Goal: Task Accomplishment & Management: Use online tool/utility

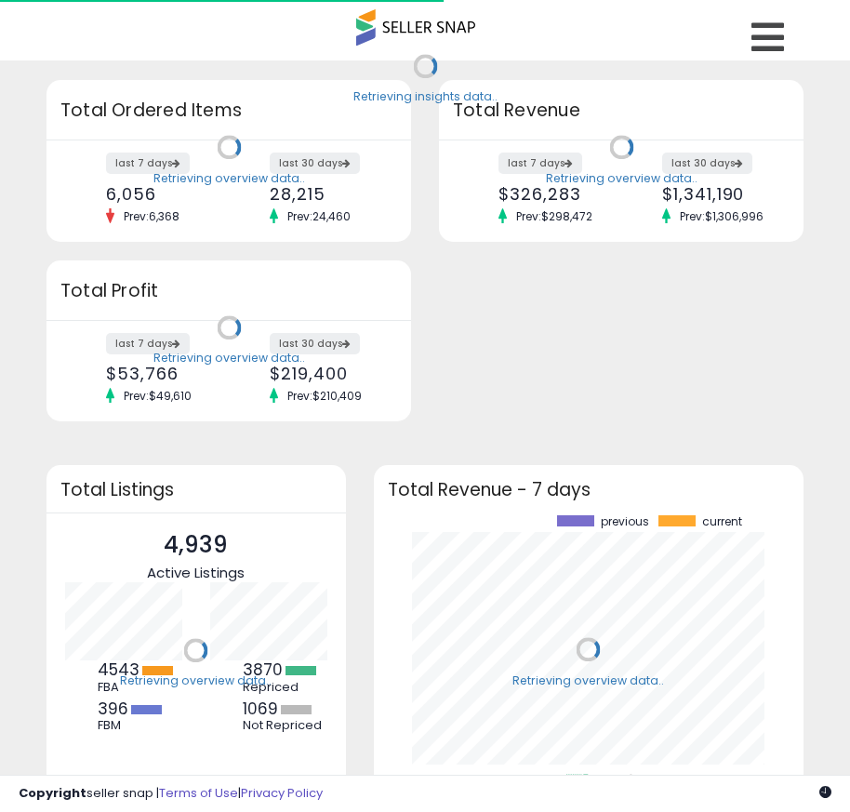
scroll to position [259, 393]
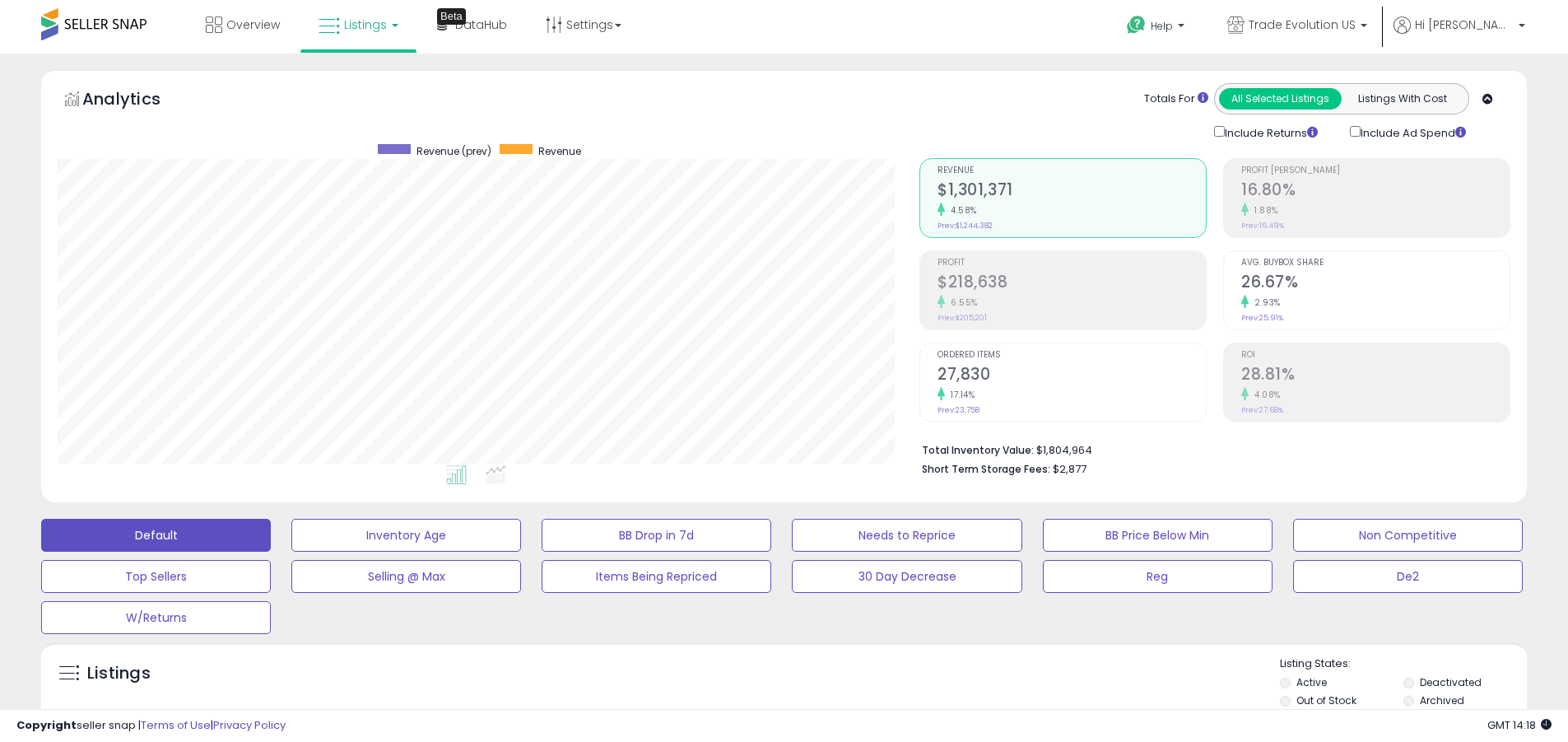
scroll to position [337, 862]
click at [764, 682] on label "Deactivated" at bounding box center [1450, 683] width 62 height 14
click at [764, 700] on label "Archived" at bounding box center [1441, 700] width 44 height 14
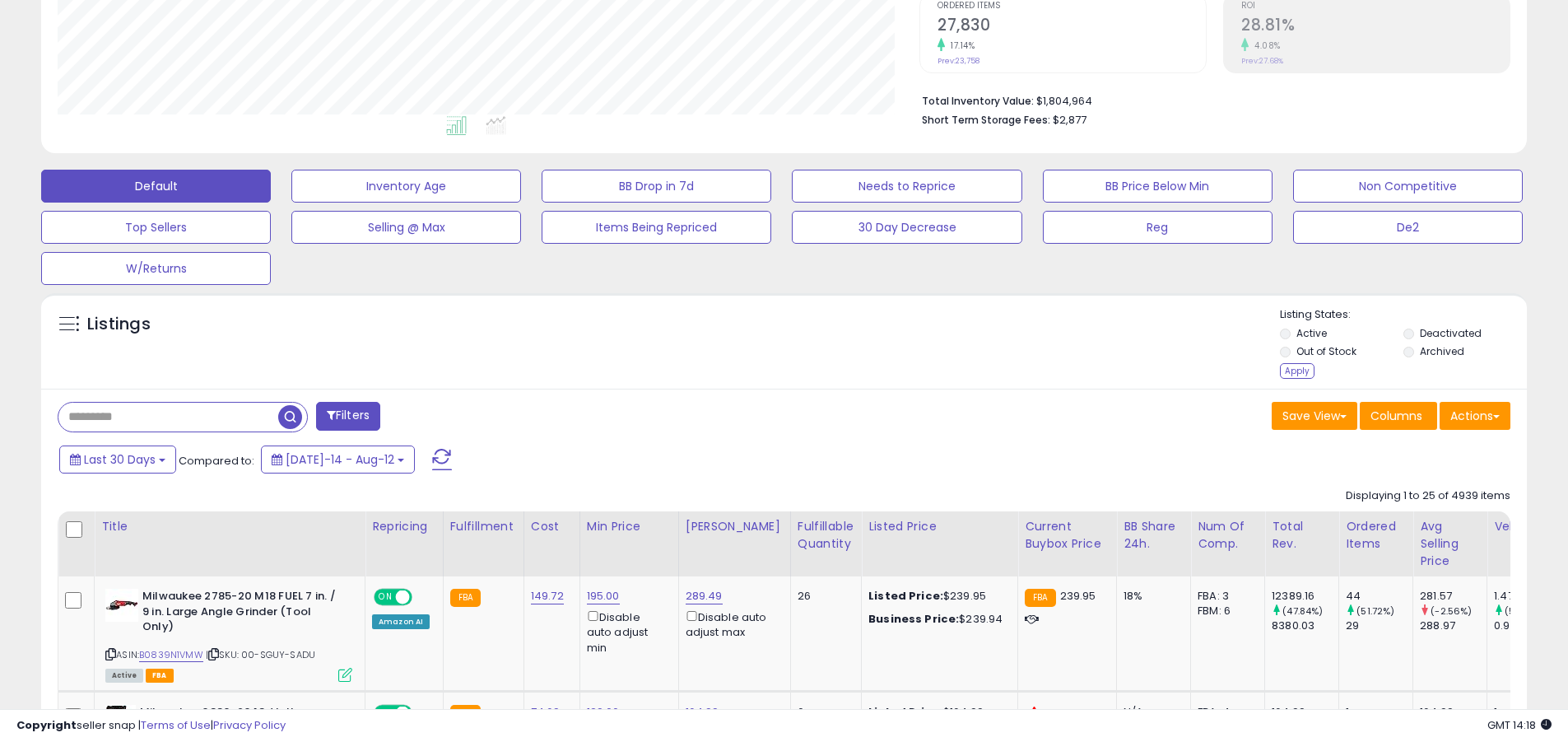
click at [764, 371] on div "Apply" at bounding box center [1296, 371] width 35 height 16
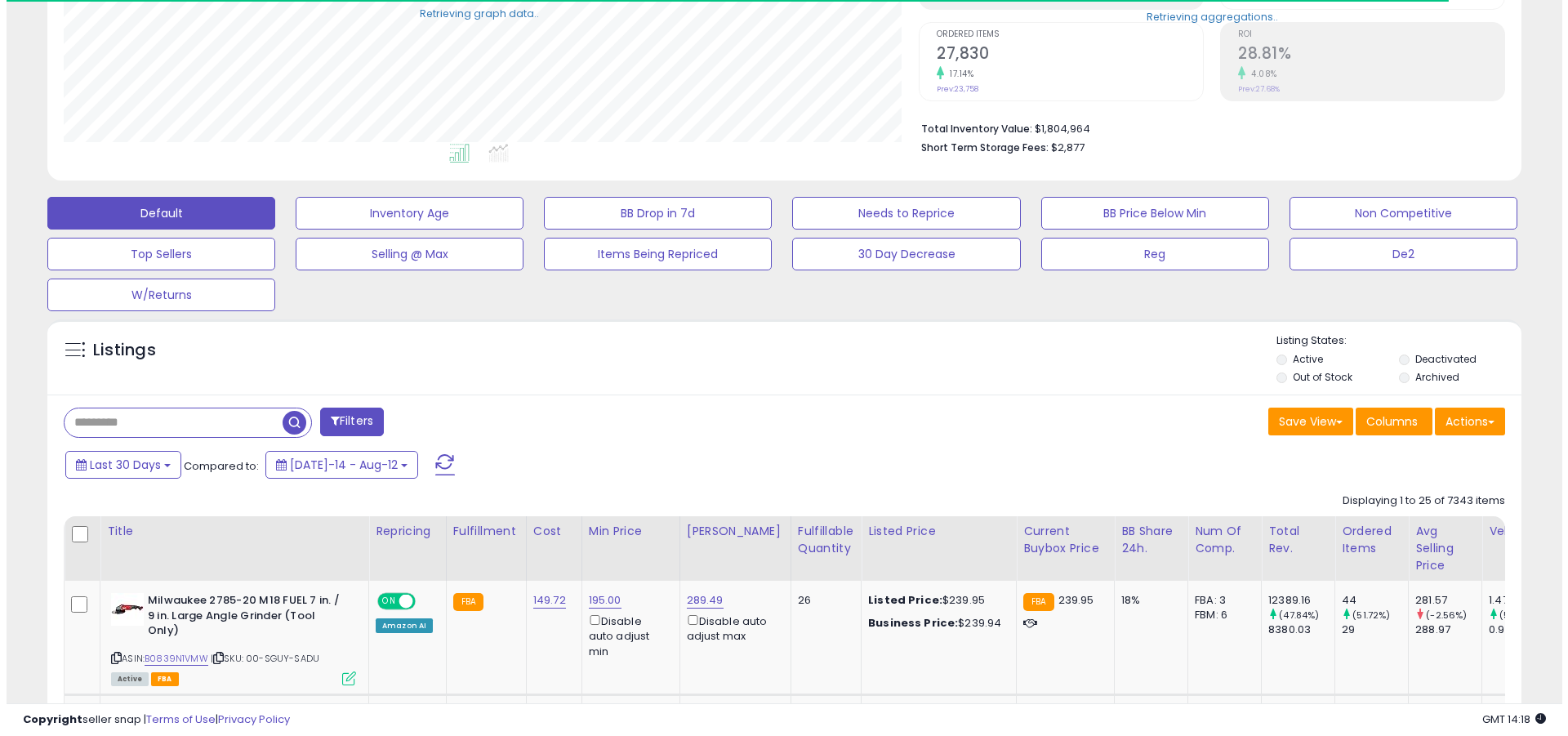
scroll to position [816493, 815655]
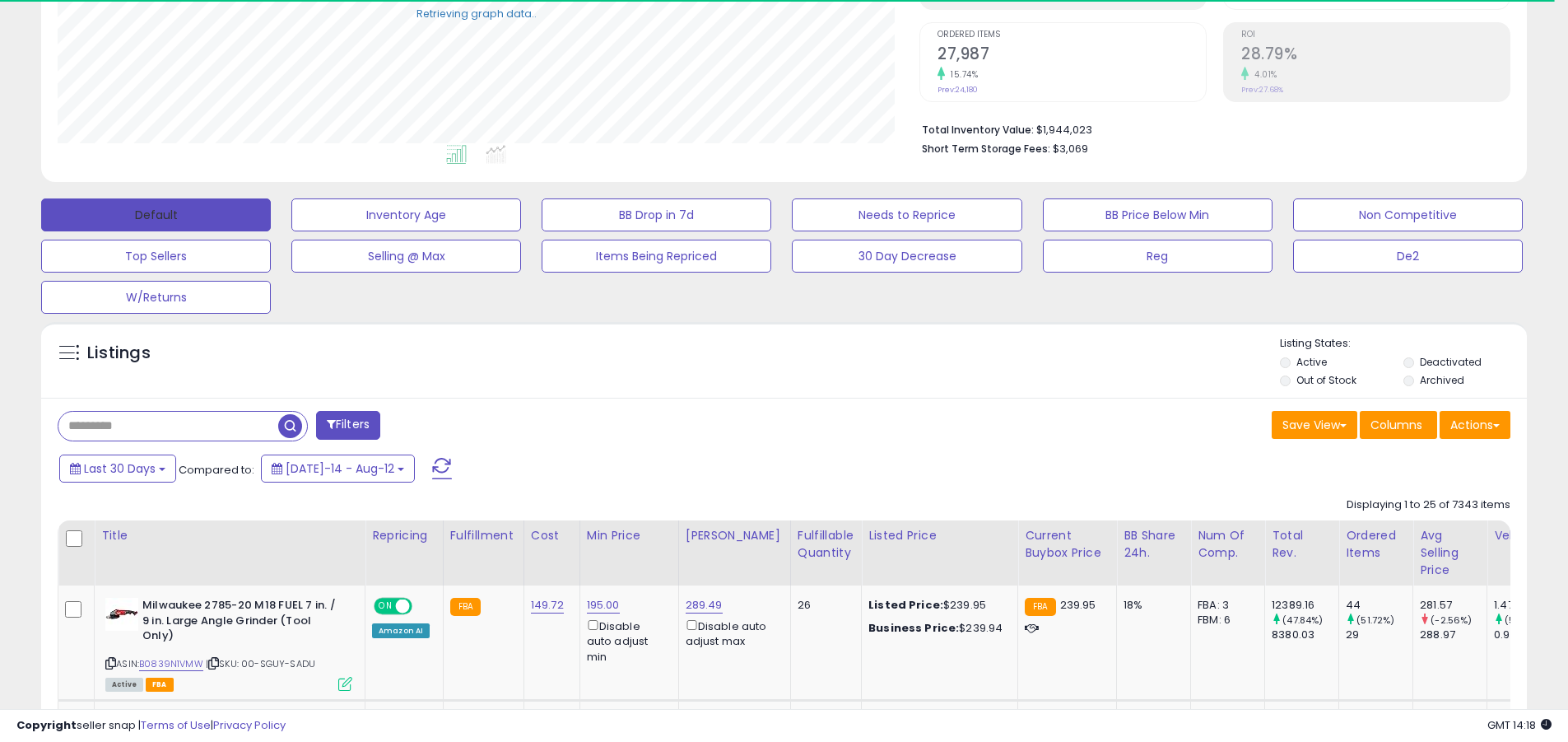
click at [156, 214] on button "Default" at bounding box center [156, 214] width 229 height 33
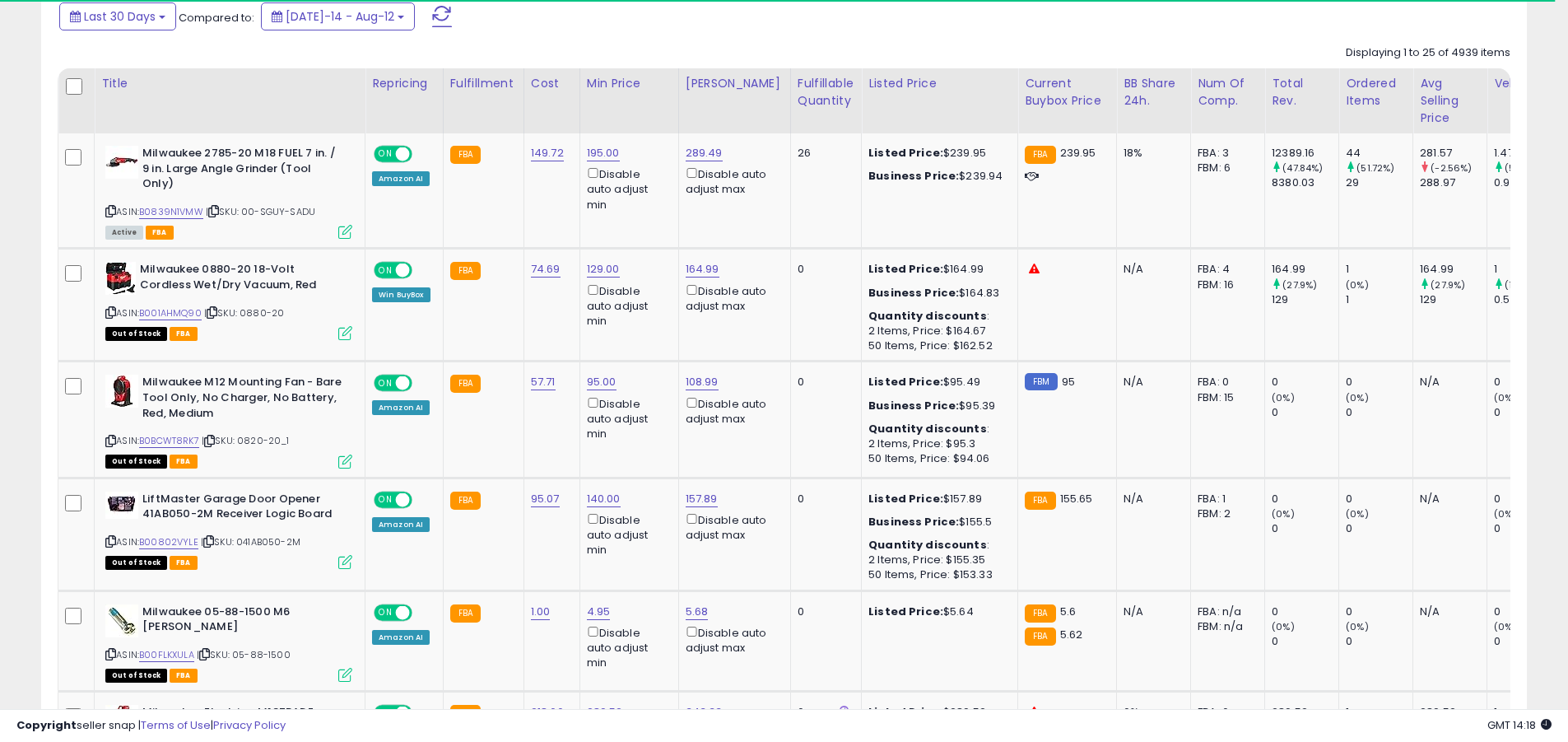
click at [432, 16] on span at bounding box center [442, 17] width 19 height 21
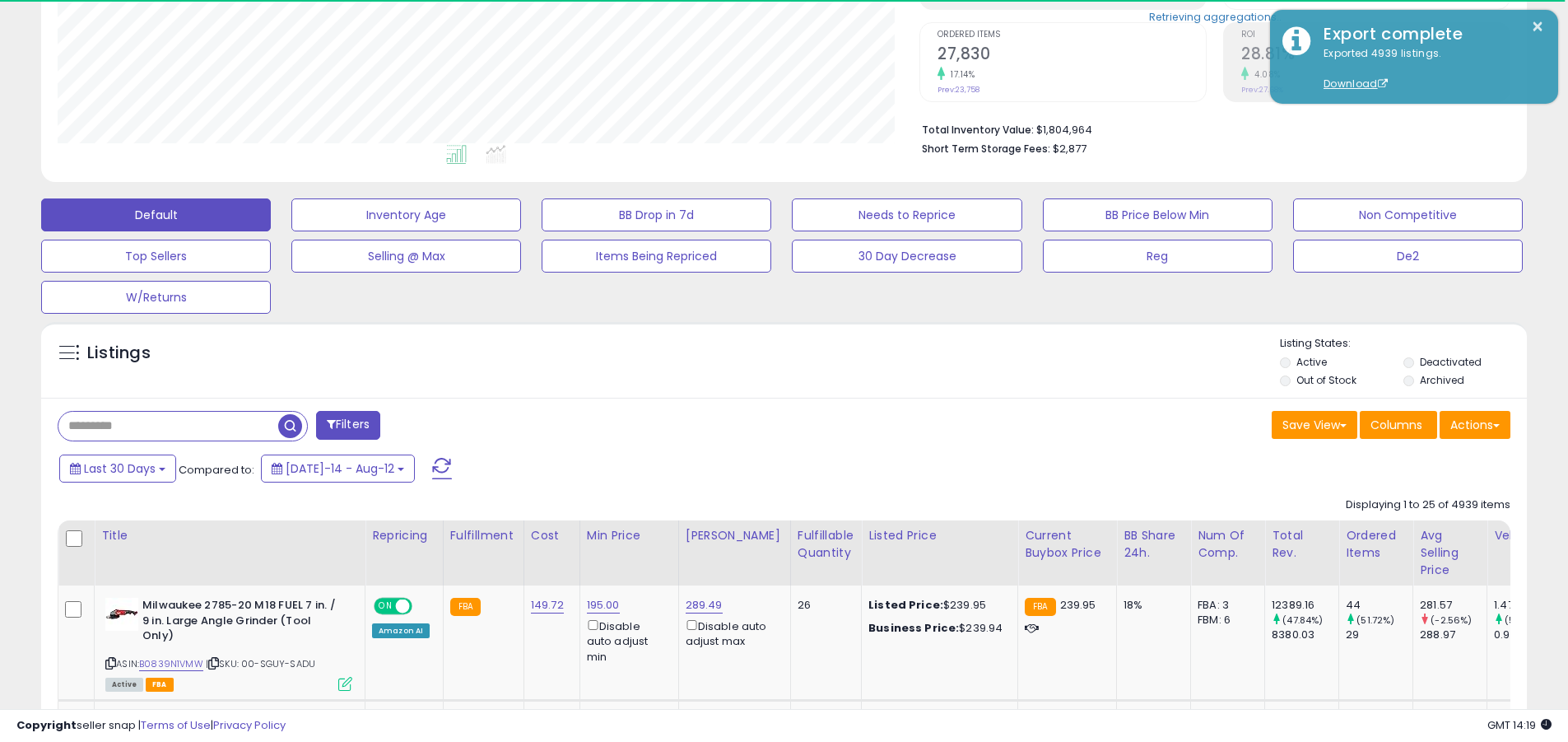
click at [168, 426] on input "text" at bounding box center [168, 426] width 219 height 29
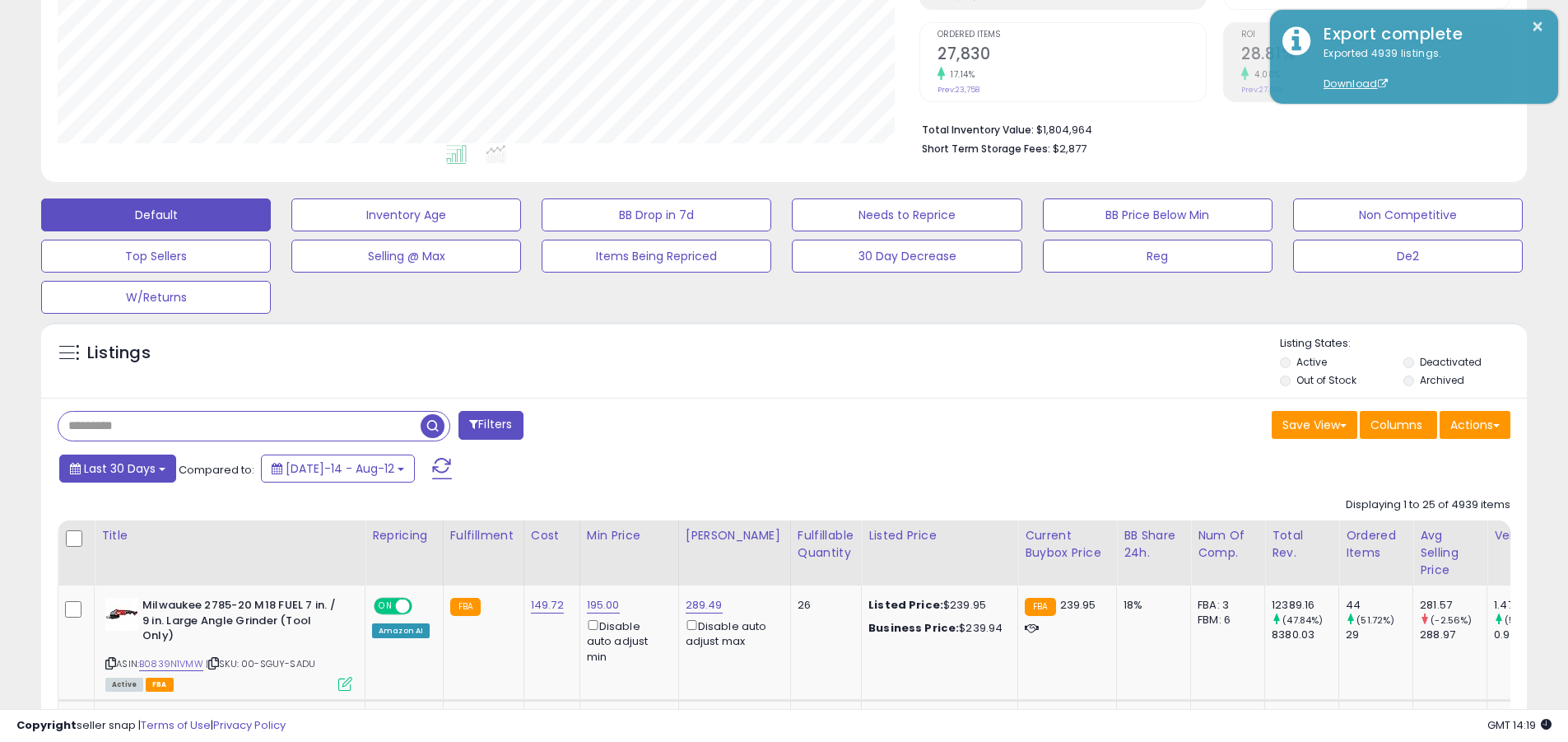
click at [117, 468] on span "Last 30 Days" at bounding box center [119, 468] width 72 height 17
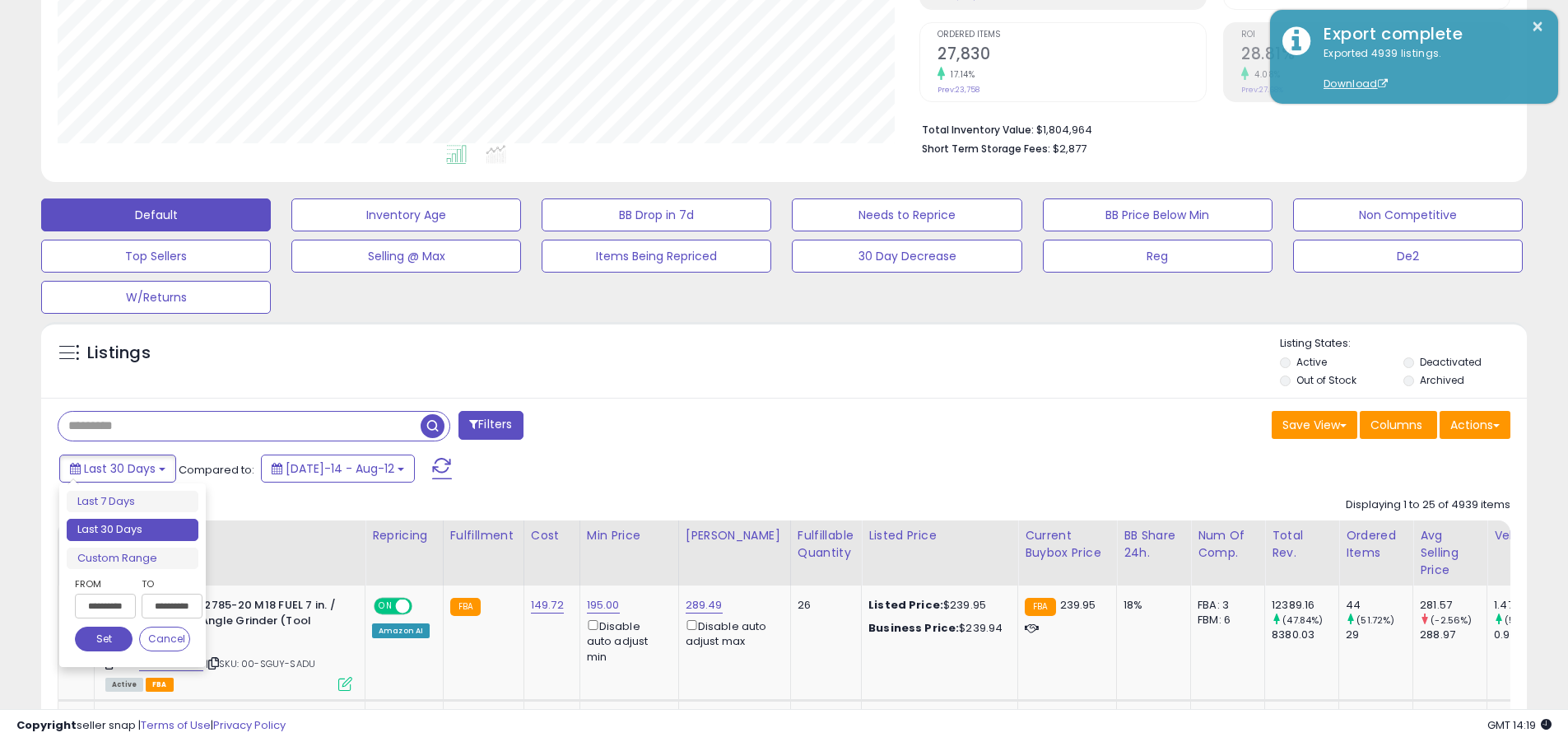
click at [133, 529] on li "Last 30 Days" at bounding box center [132, 529] width 132 height 22
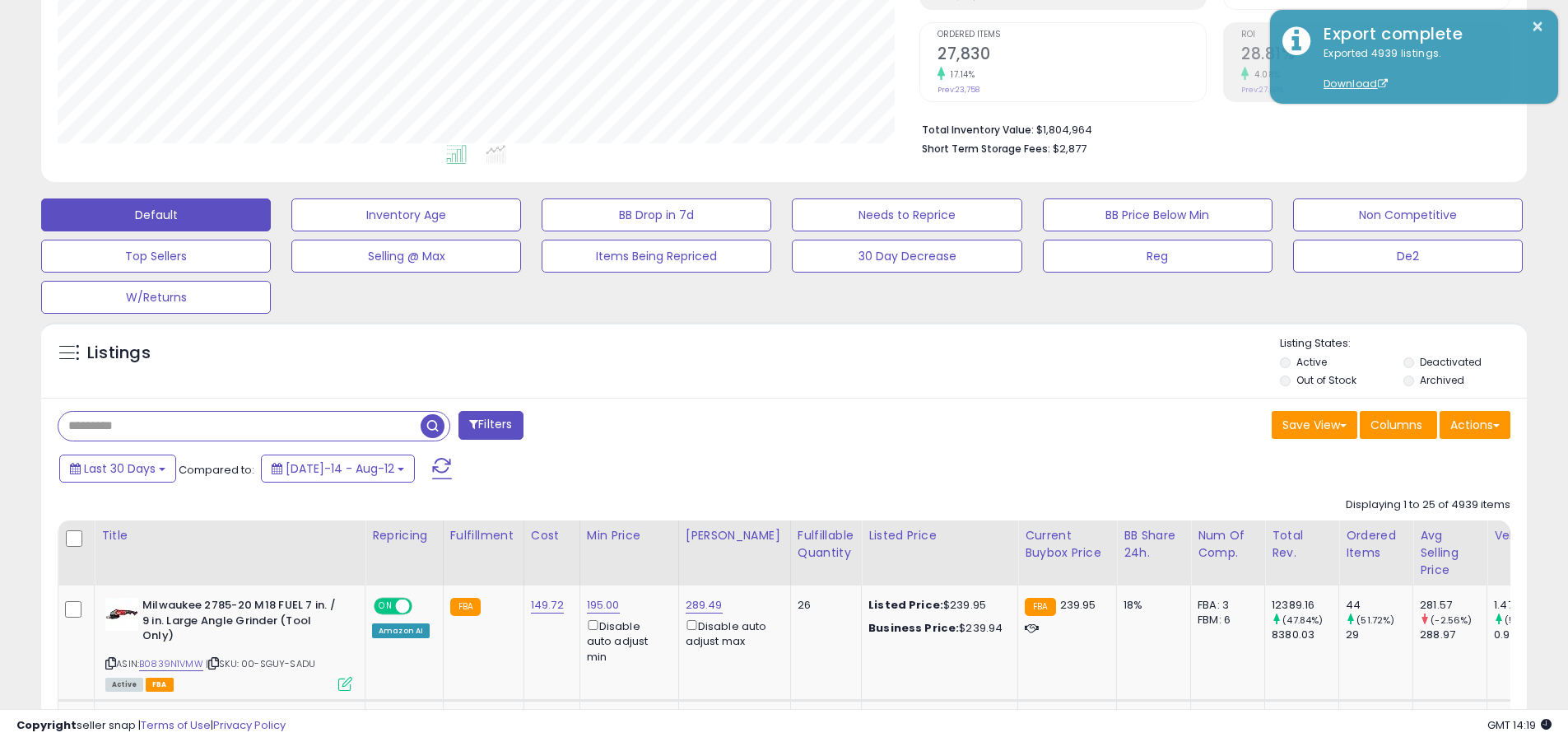
click at [240, 426] on input "text" at bounding box center [239, 426] width 362 height 29
click at [434, 423] on span "button" at bounding box center [432, 426] width 24 height 24
click at [764, 424] on button "Actions" at bounding box center [1475, 425] width 71 height 28
click at [0, 0] on link "Export All Columns" at bounding box center [0, 0] width 0 height 0
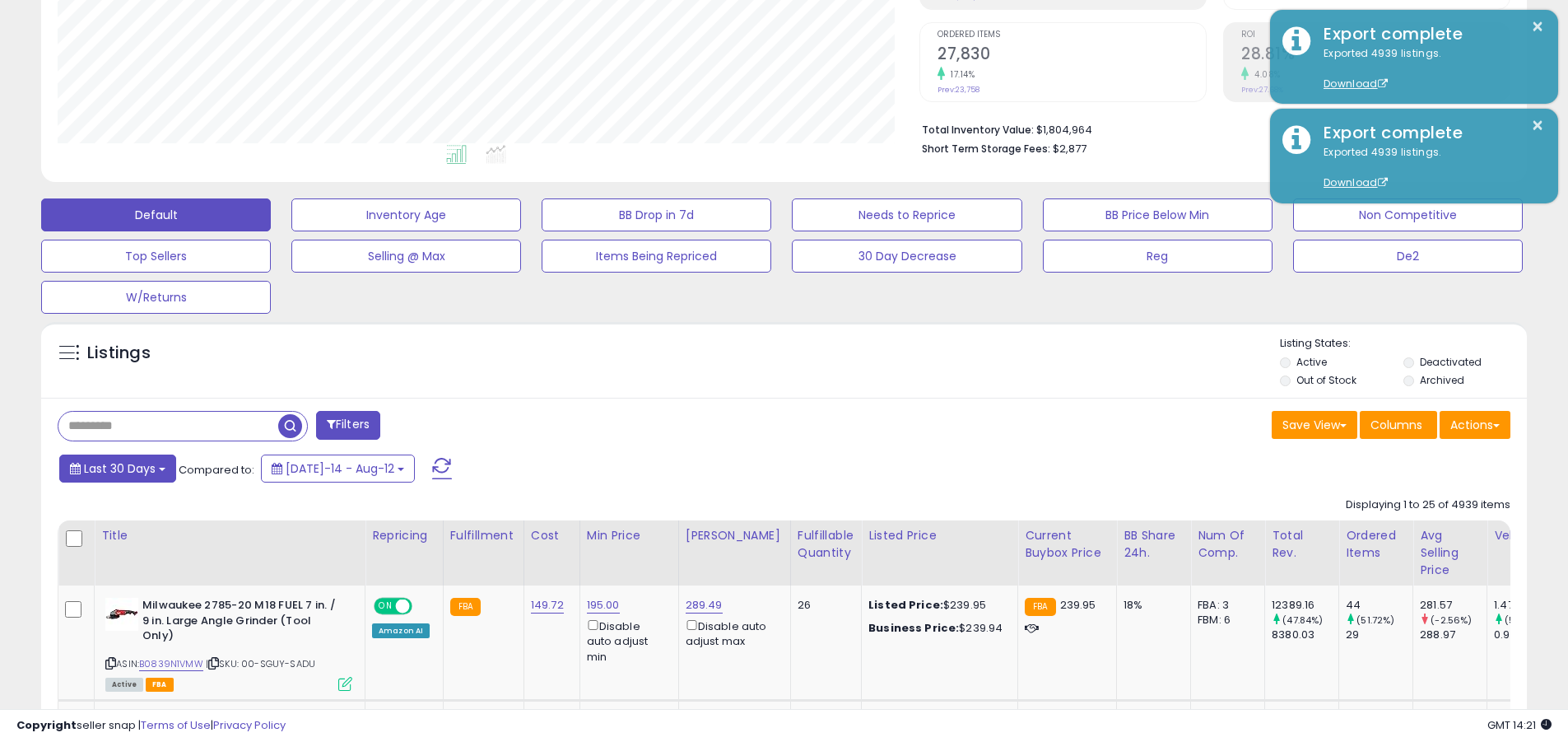
click at [117, 468] on span "Last 30 Days" at bounding box center [119, 468] width 72 height 17
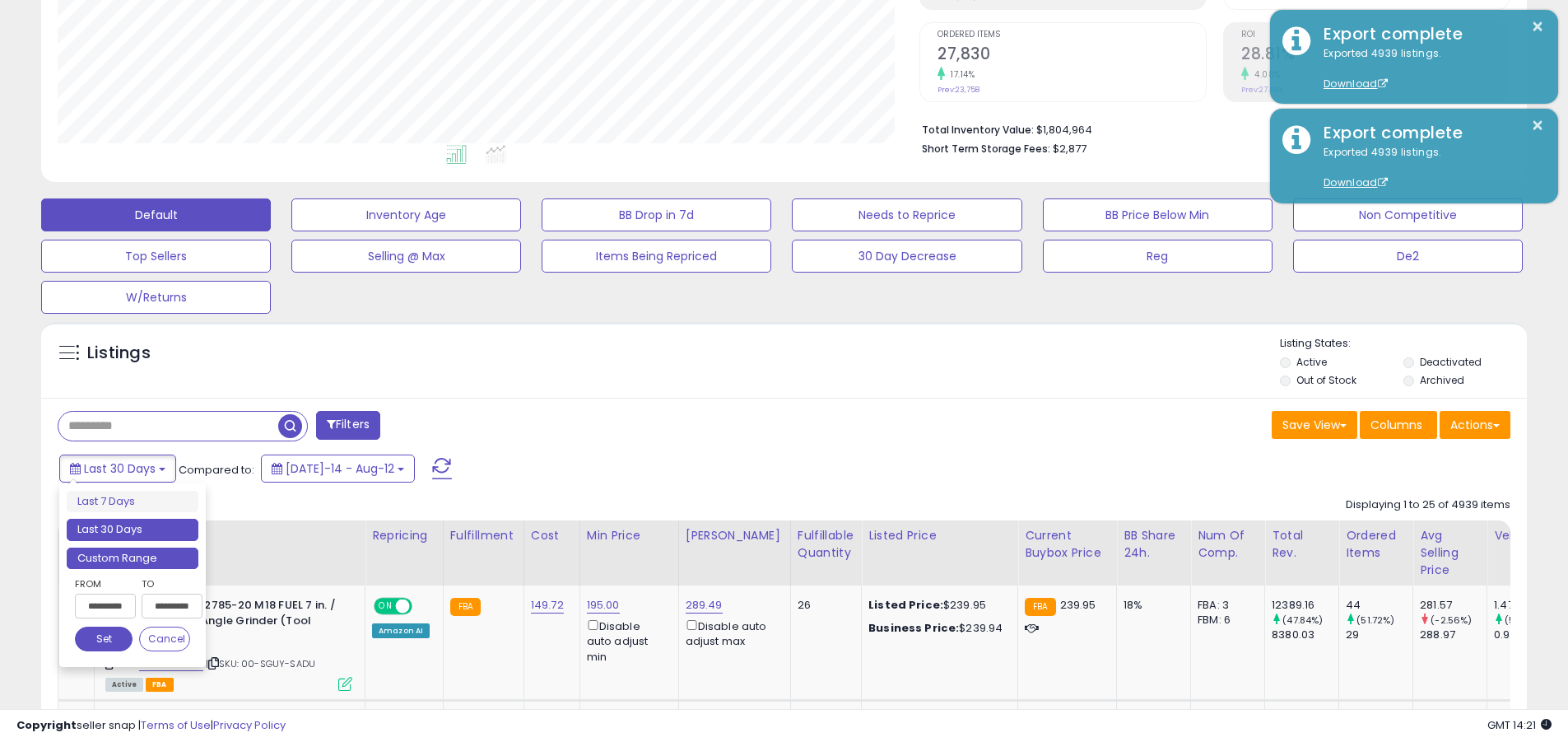
click at [133, 558] on li "Custom Range" at bounding box center [132, 558] width 132 height 22
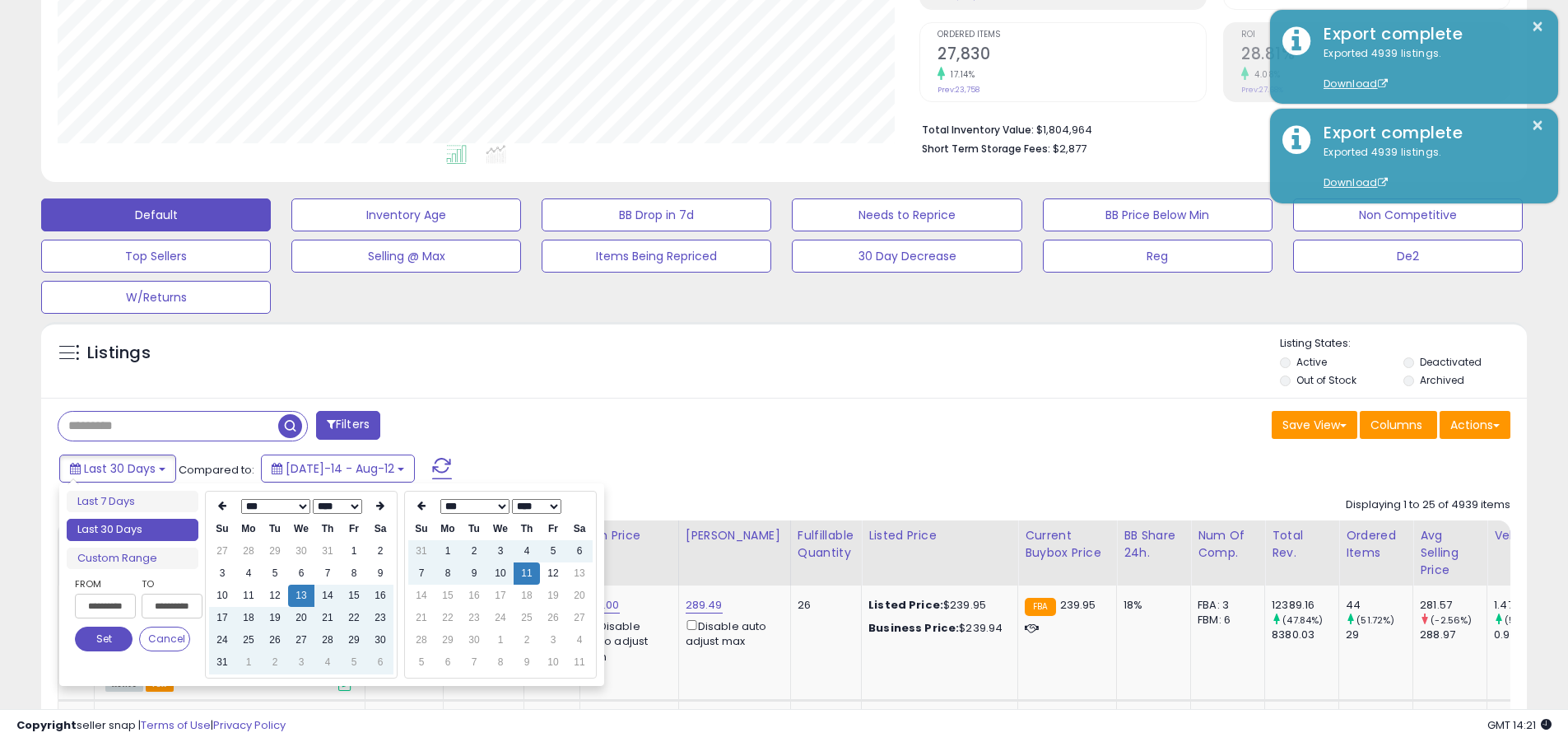
click at [105, 607] on input "**********" at bounding box center [105, 607] width 61 height 25
type input "**********"
click at [104, 639] on button "Set" at bounding box center [104, 639] width 58 height 25
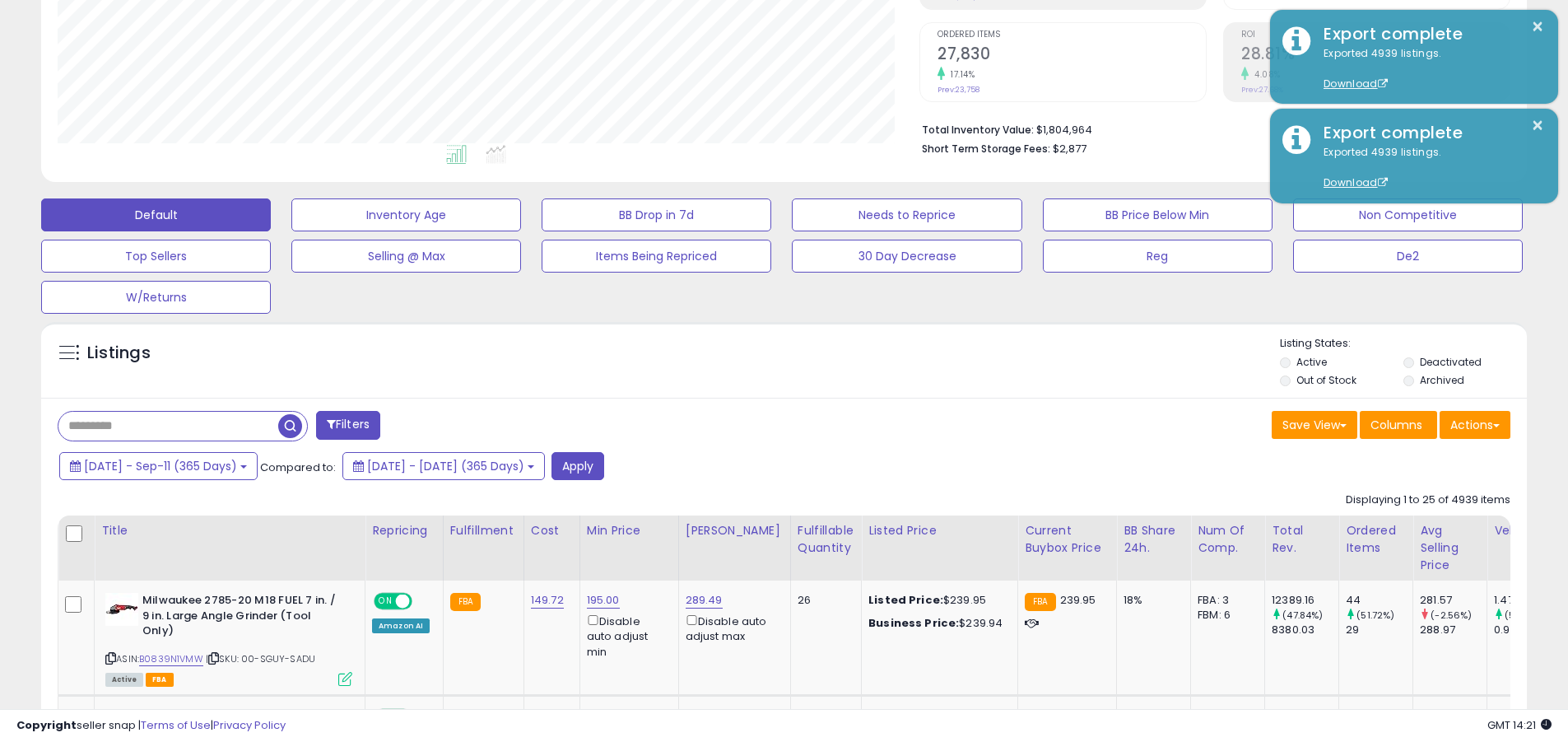
click at [168, 426] on input "text" at bounding box center [168, 426] width 219 height 29
click at [604, 465] on button "Apply" at bounding box center [578, 467] width 53 height 28
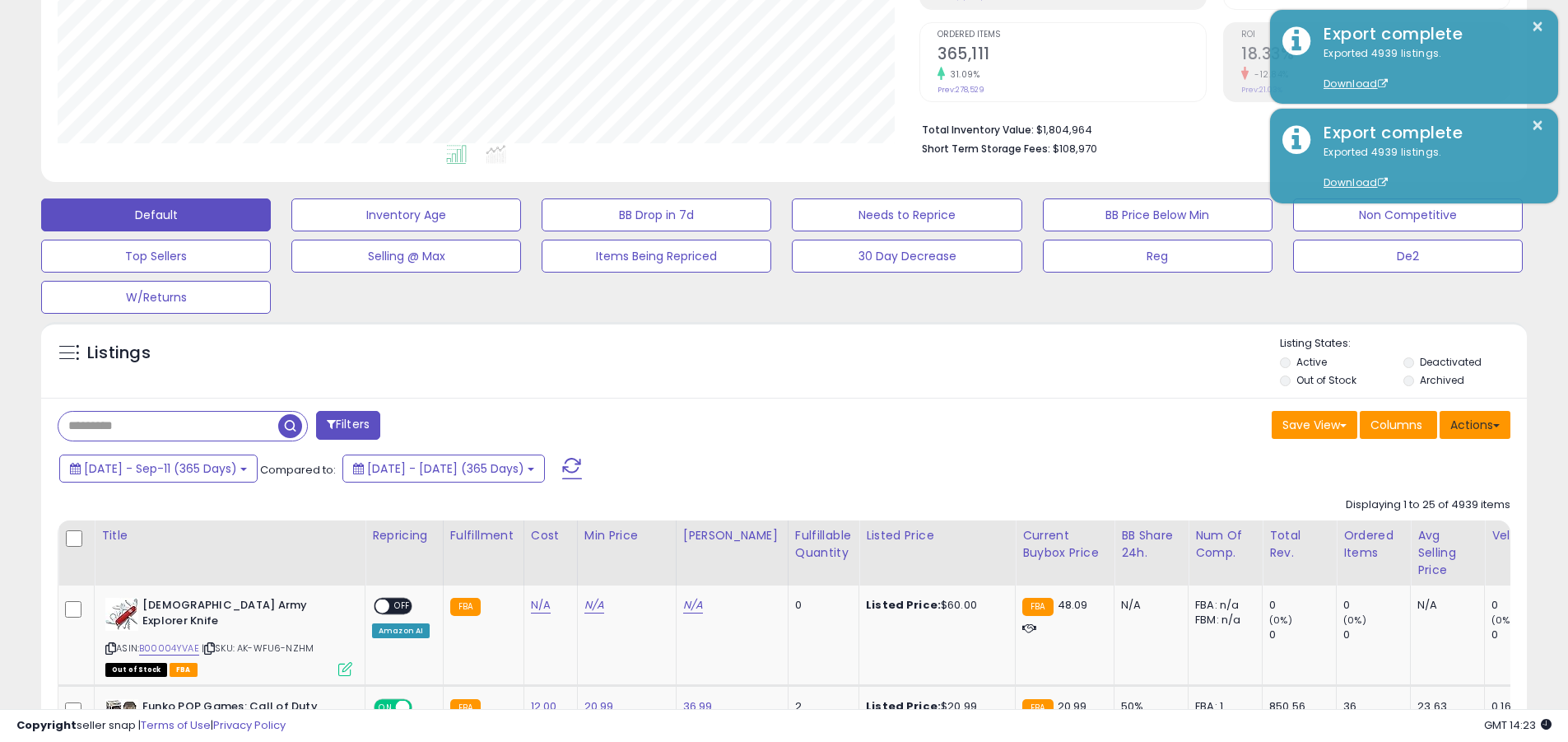
click at [764, 424] on button "Actions" at bounding box center [1475, 425] width 71 height 28
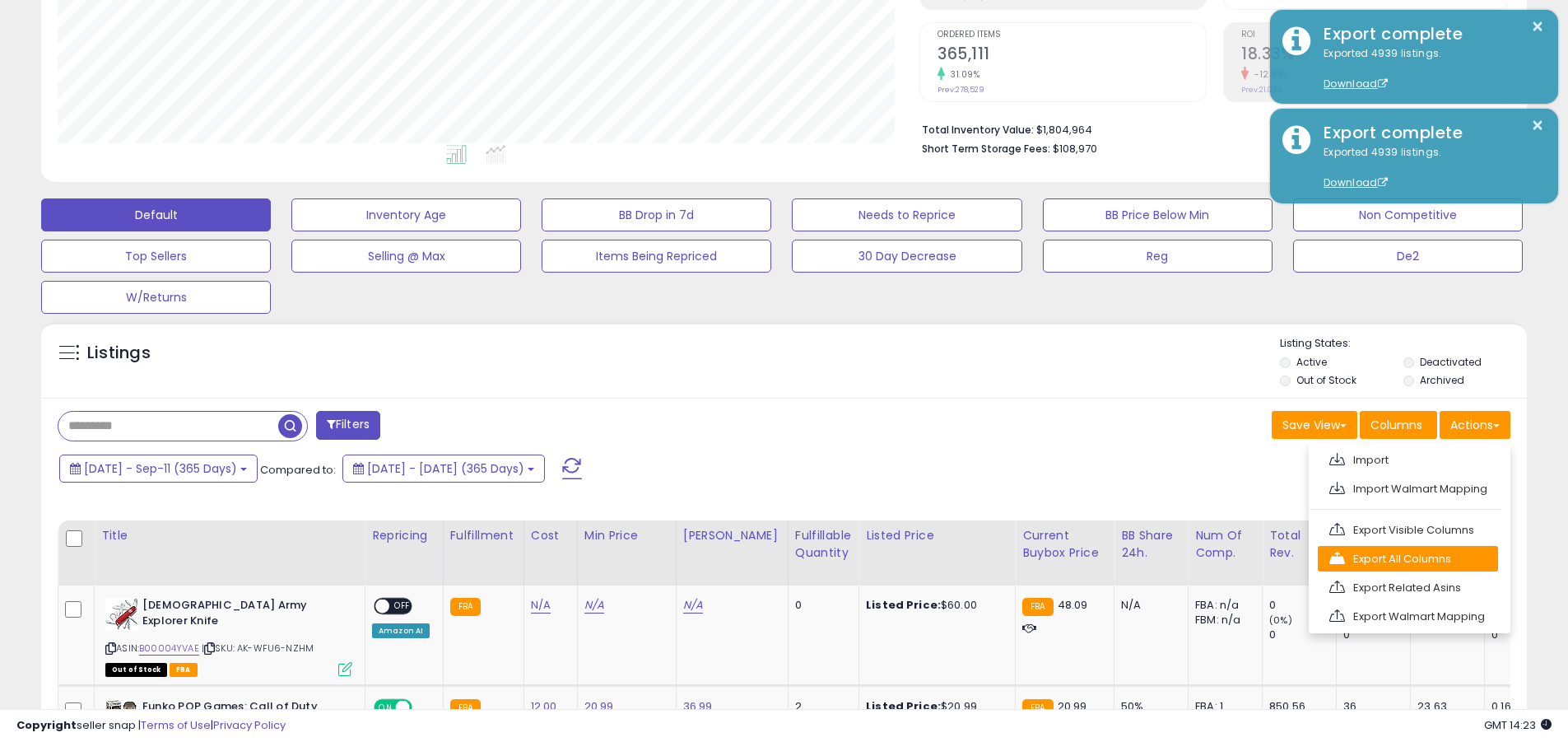
click at [764, 559] on link "Export All Columns" at bounding box center [1408, 559] width 181 height 26
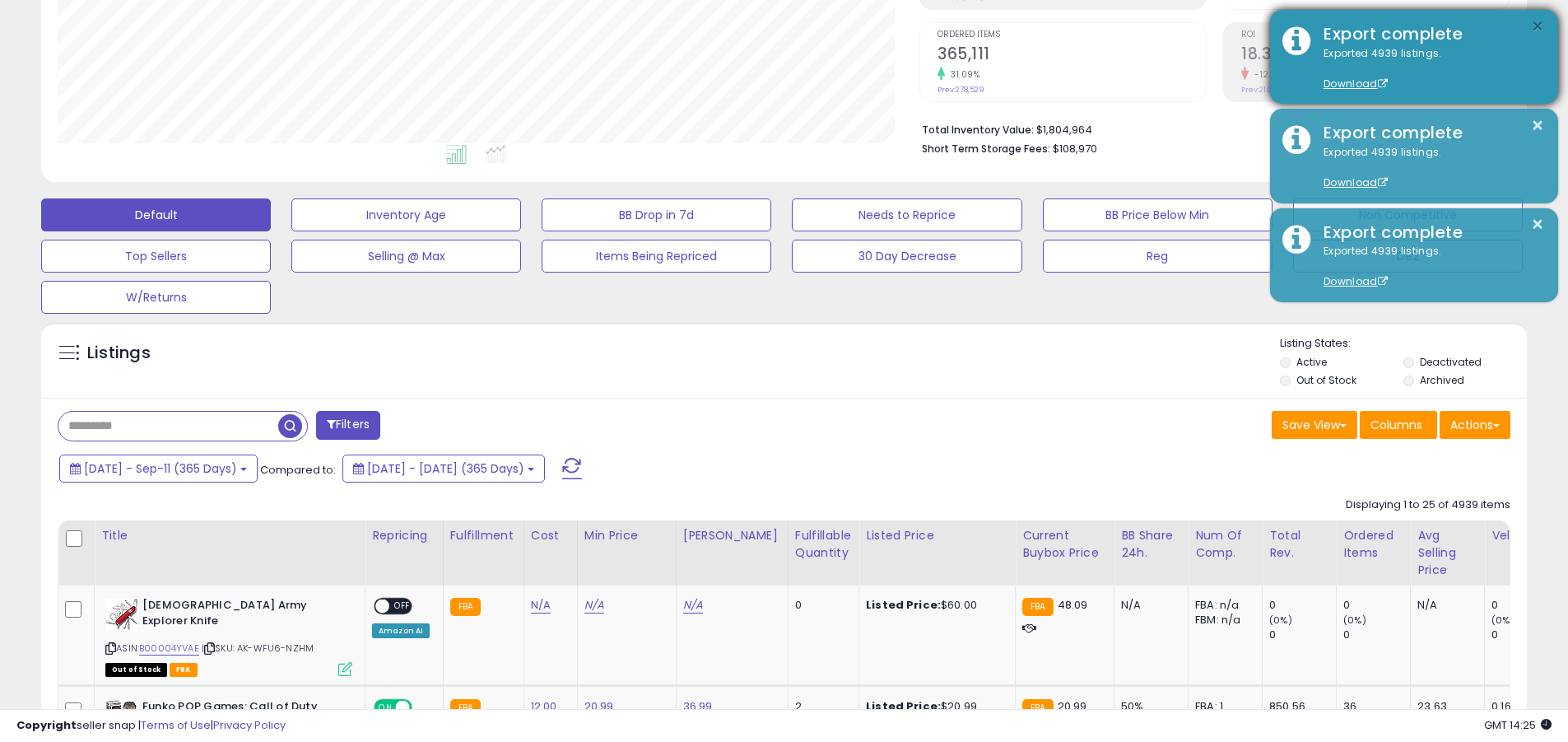
click at [764, 27] on button "×" at bounding box center [1537, 27] width 13 height 20
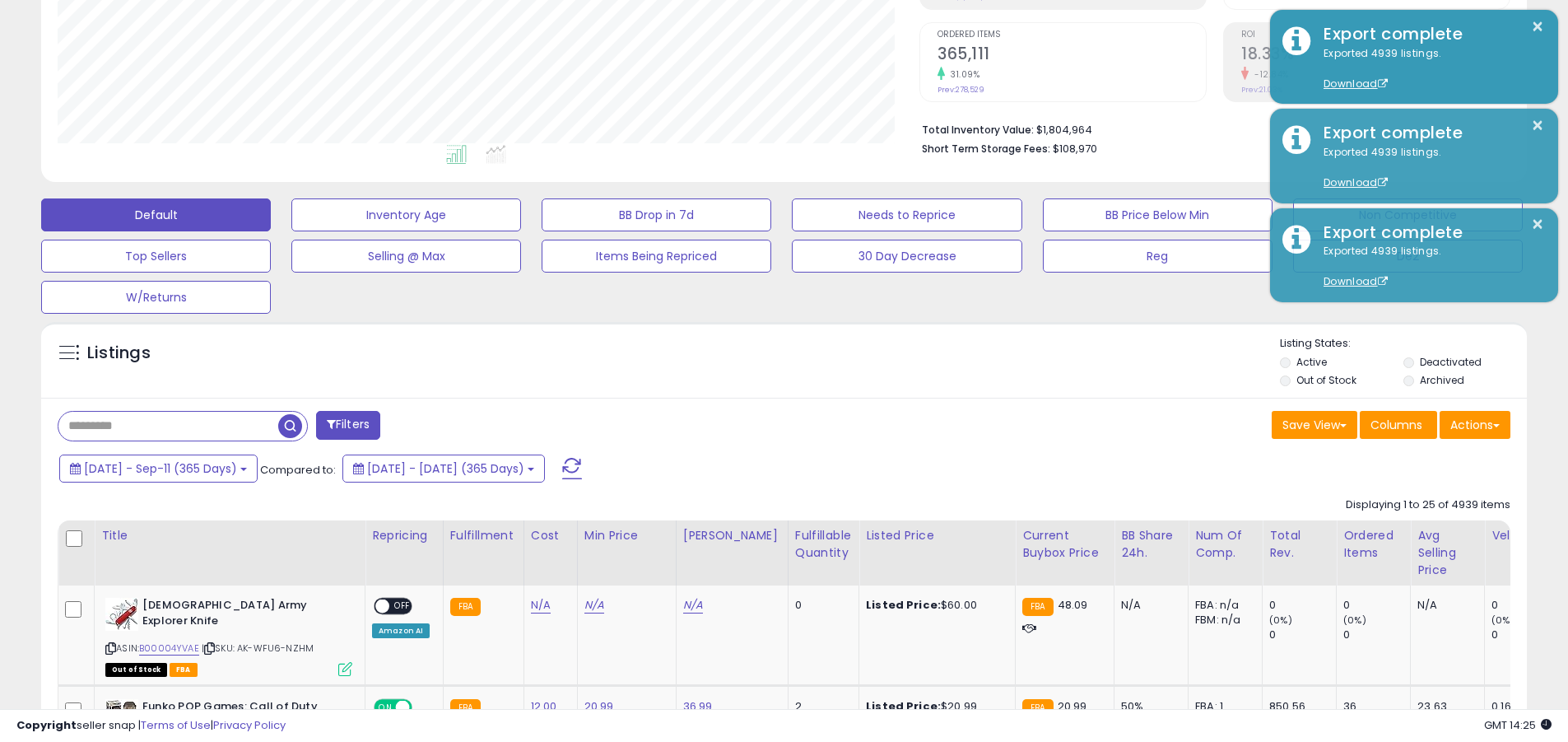
click at [168, 426] on input "text" at bounding box center [168, 426] width 219 height 29
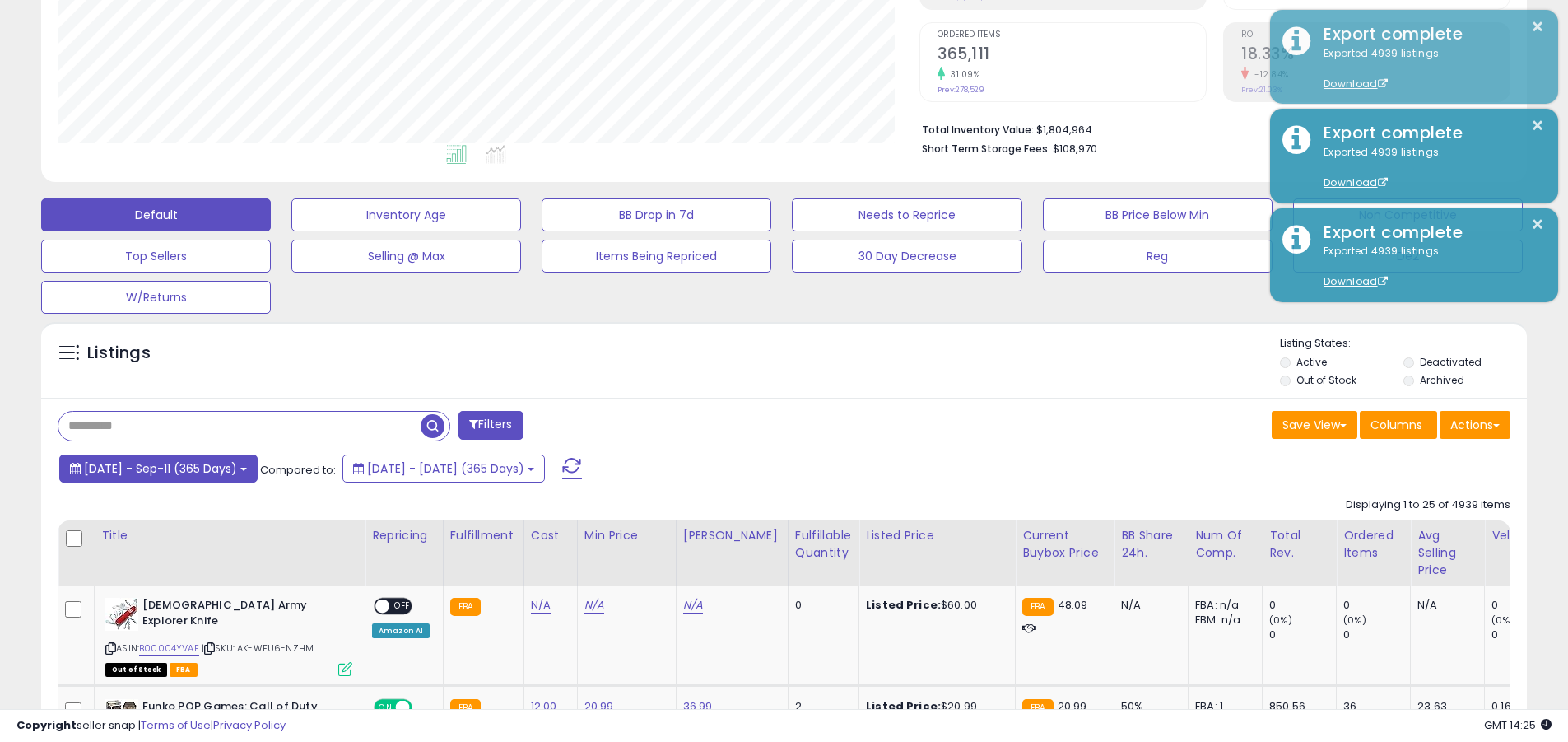
click at [174, 468] on span "[DATE] - Sep-11 (365 Days)" at bounding box center [160, 468] width 153 height 17
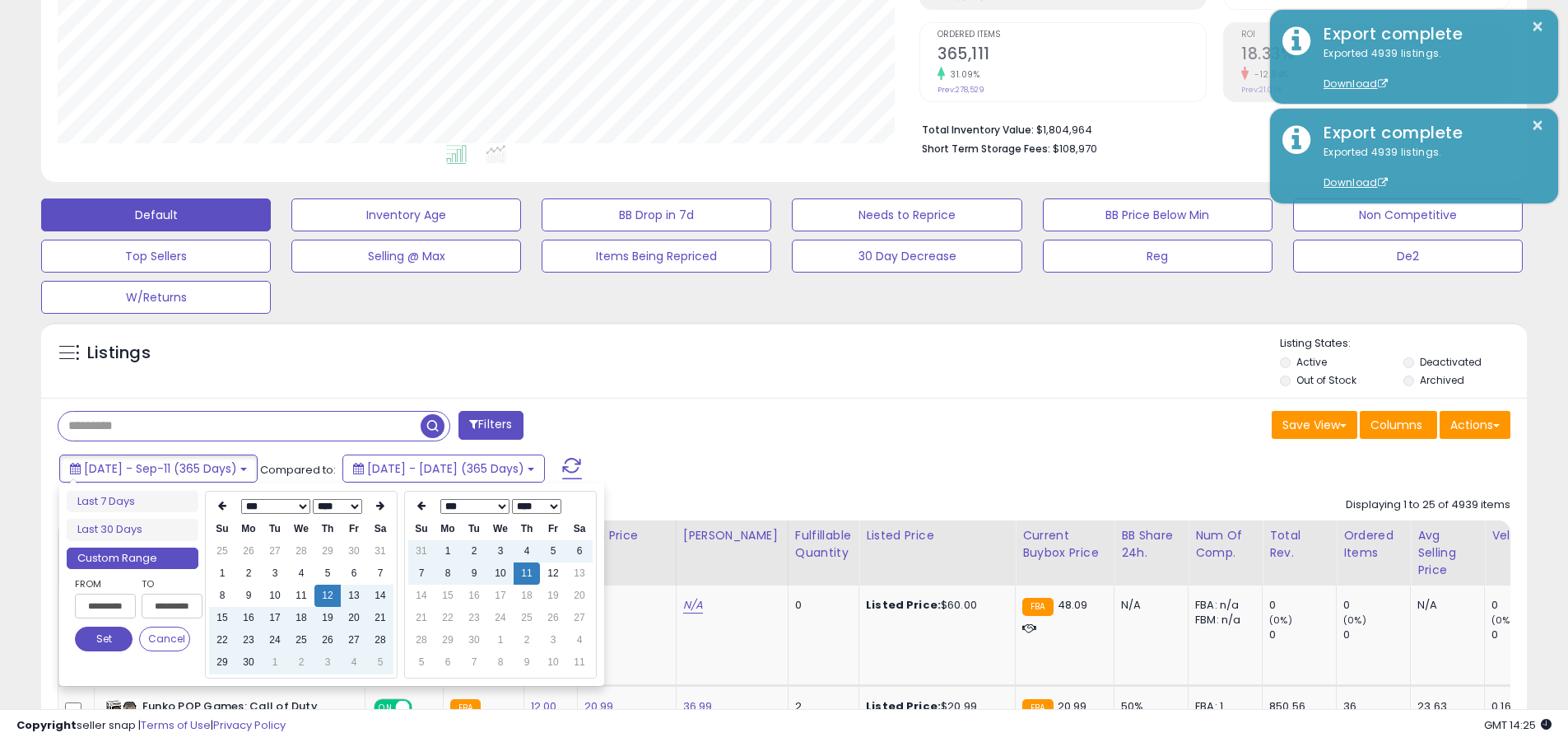
click at [105, 607] on input "**********" at bounding box center [105, 607] width 61 height 25
type input "**********"
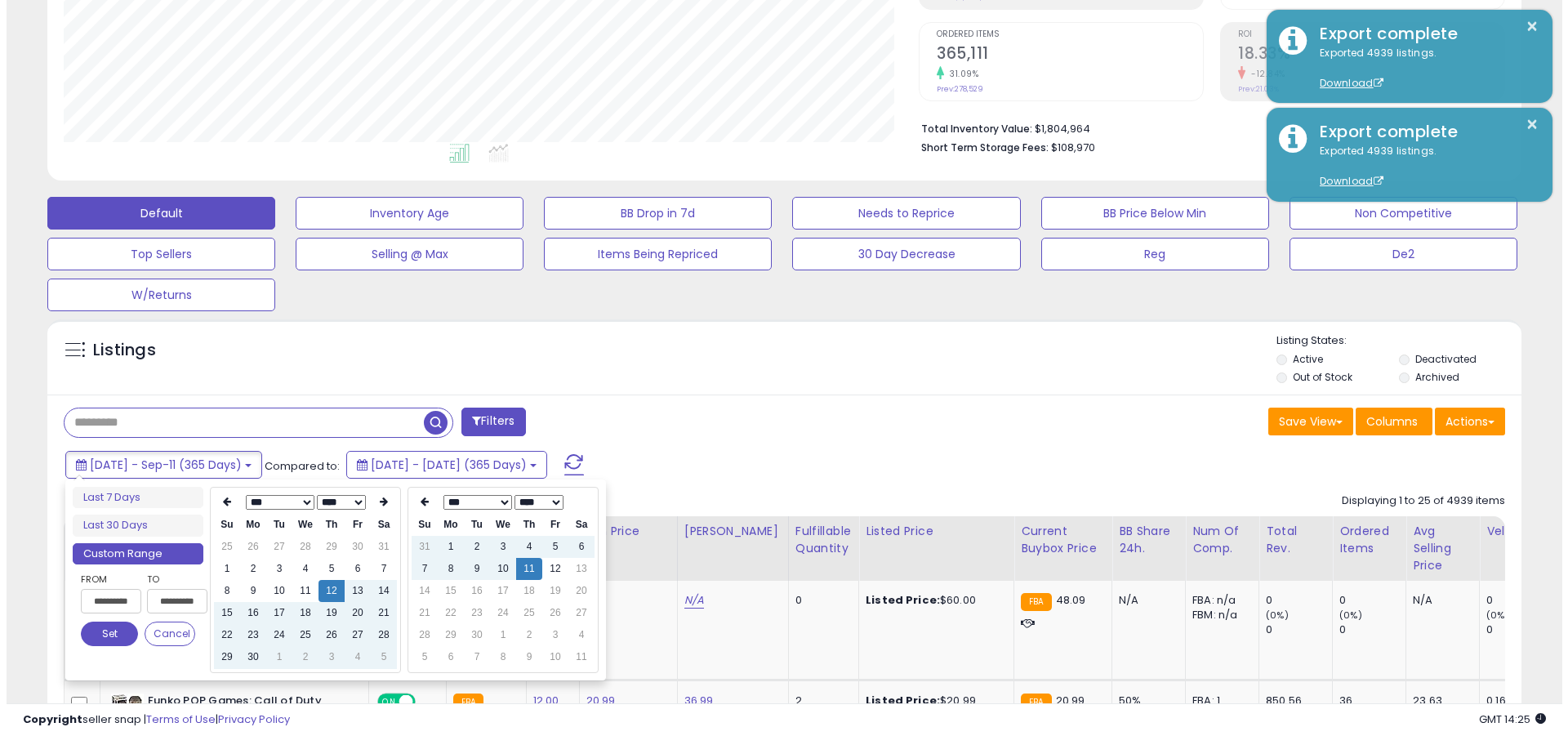
scroll to position [0, 1]
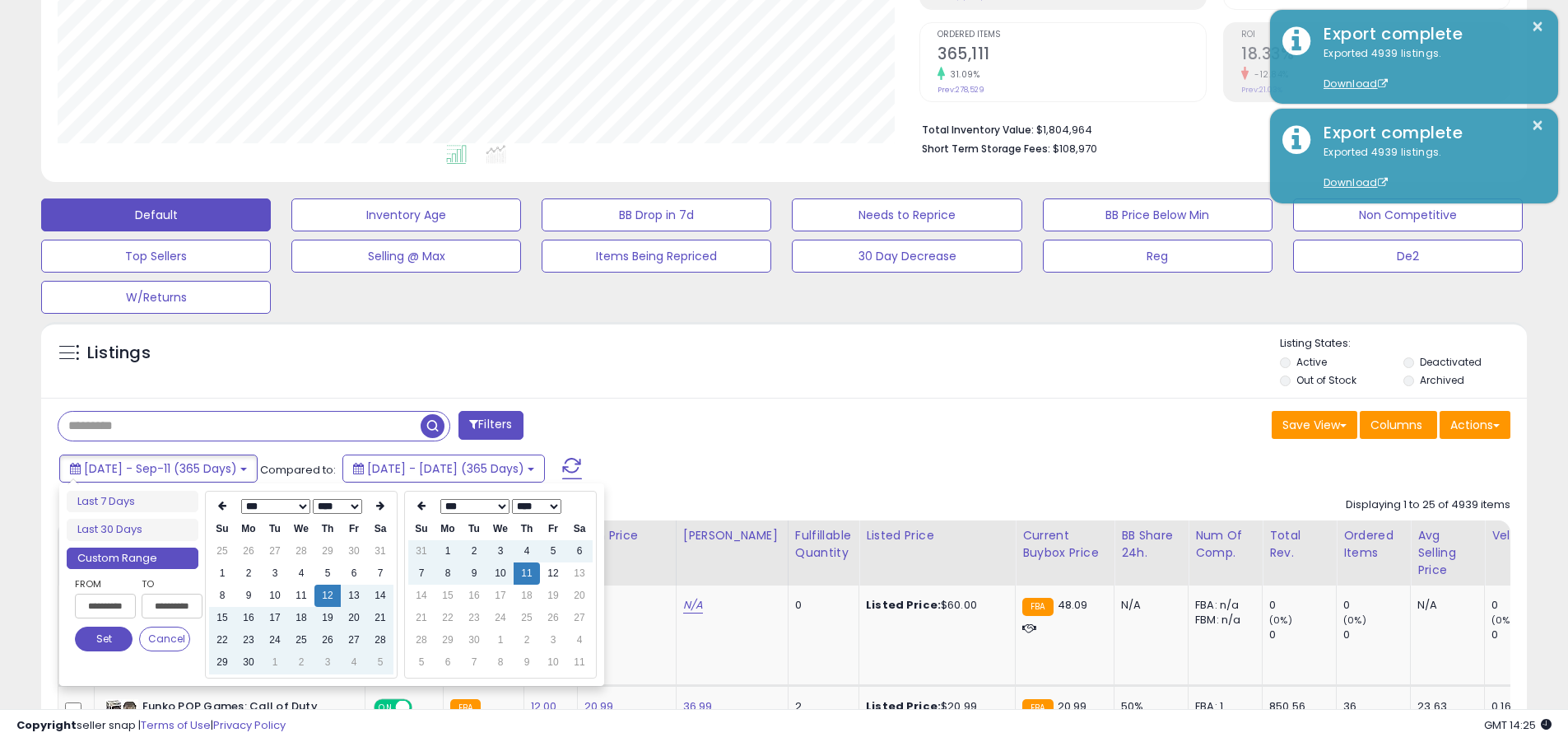
click at [104, 639] on button "Set" at bounding box center [104, 639] width 58 height 25
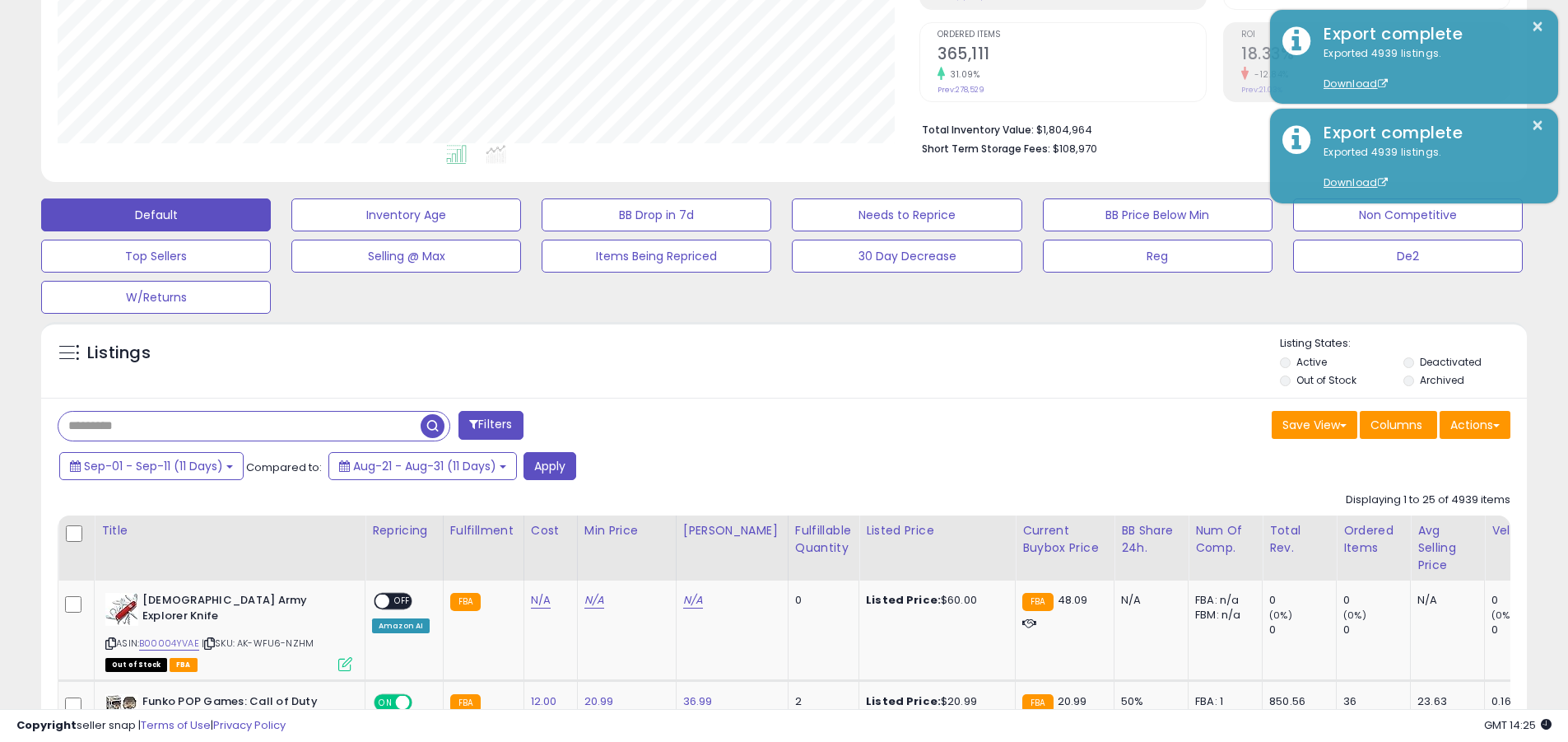
click at [240, 426] on input "text" at bounding box center [239, 426] width 362 height 29
click at [550, 465] on button "Apply" at bounding box center [550, 467] width 53 height 28
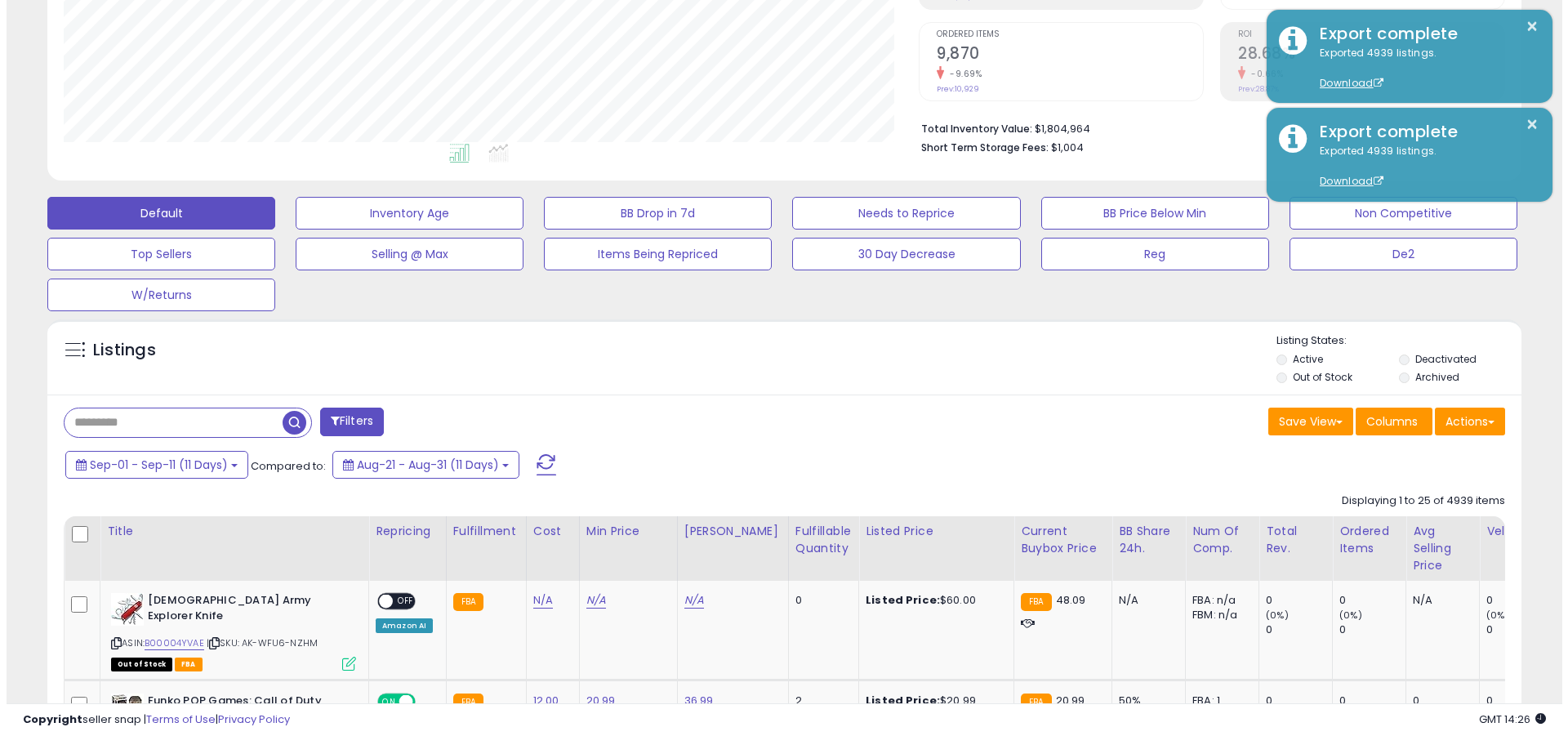
scroll to position [335, 855]
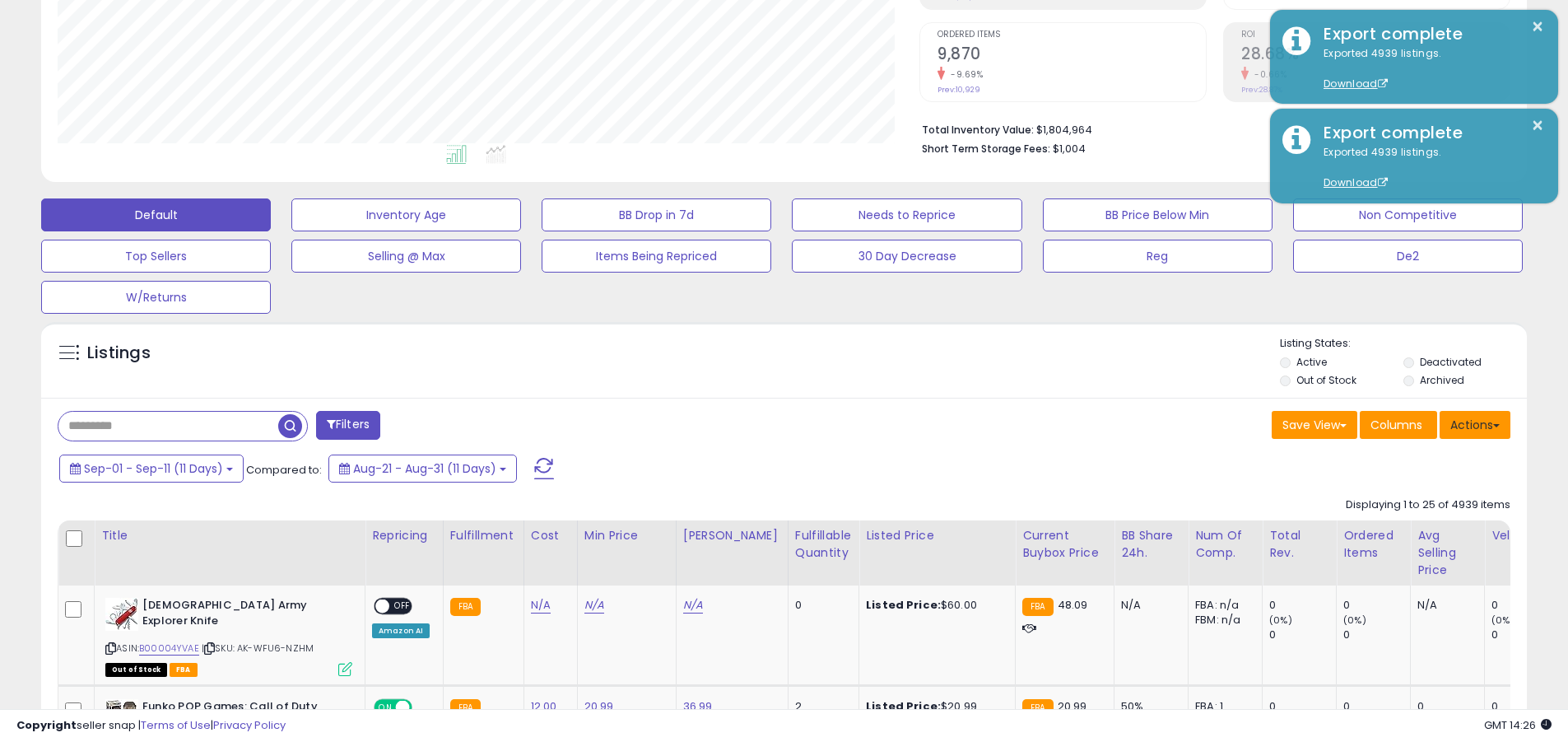
click at [764, 424] on button "Actions" at bounding box center [1475, 425] width 71 height 28
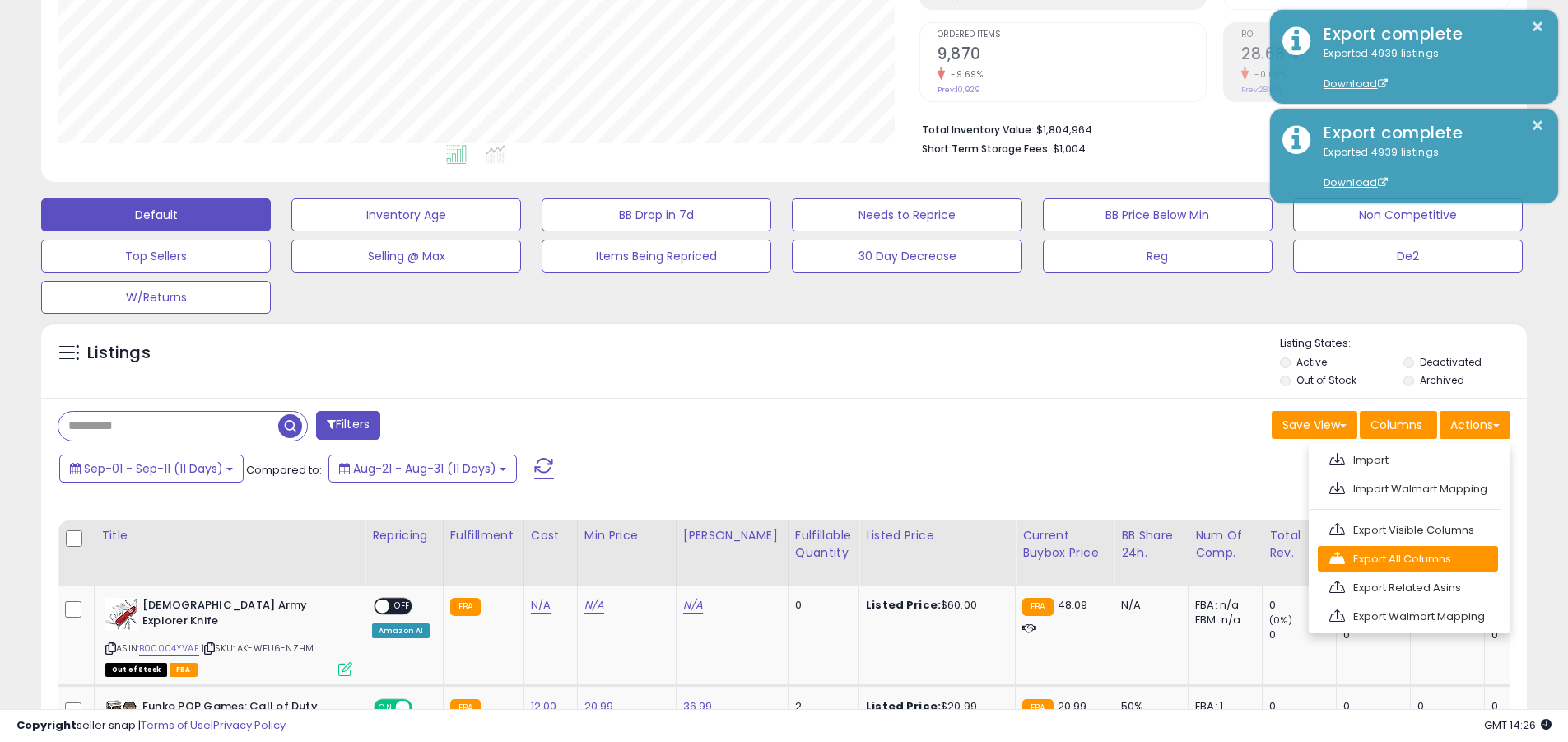
click at [764, 559] on link "Export All Columns" at bounding box center [1408, 559] width 181 height 26
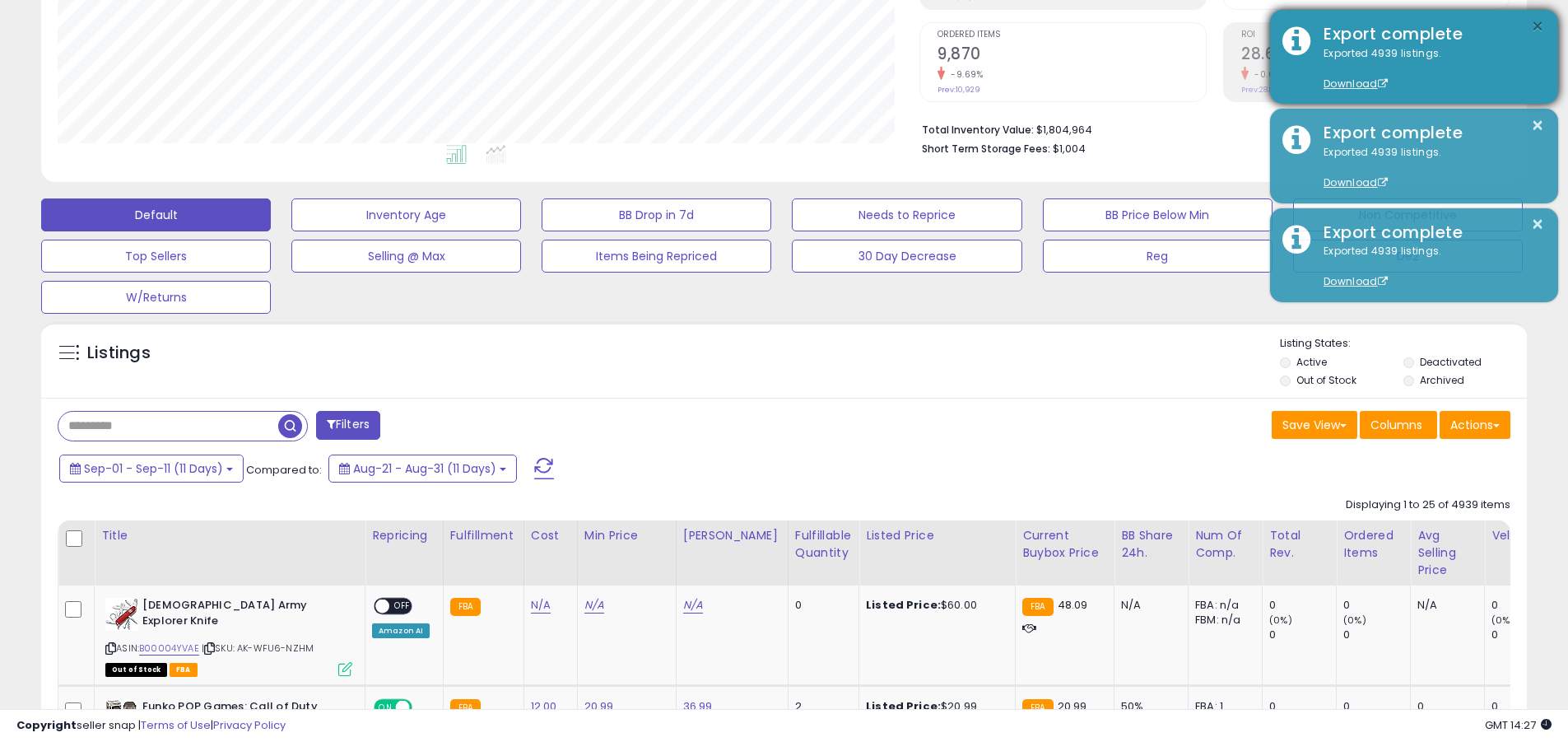
click at [764, 27] on button "×" at bounding box center [1537, 27] width 13 height 20
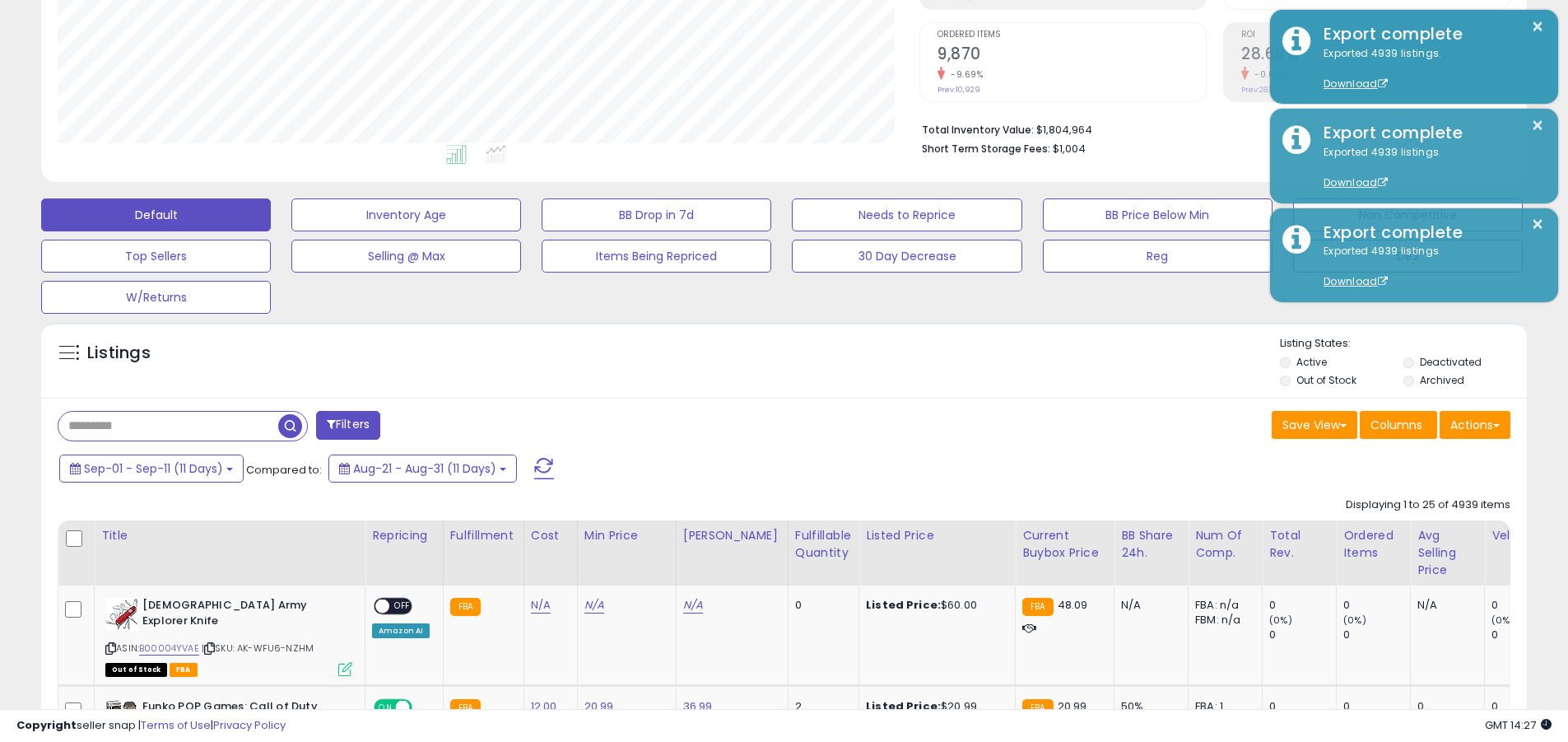
click at [168, 426] on input "text" at bounding box center [168, 426] width 219 height 29
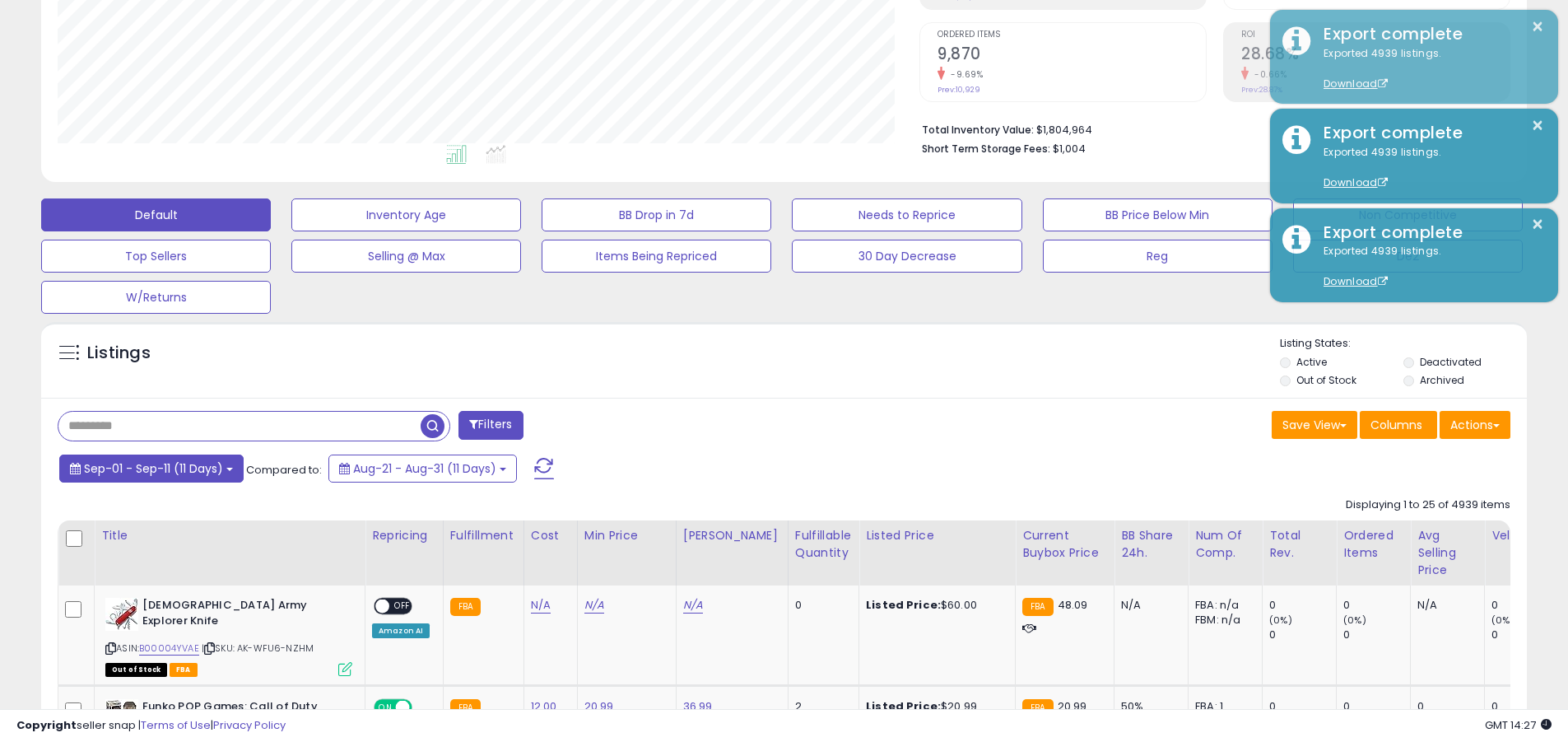
click at [153, 468] on span "Sep-01 - Sep-11 (11 Days)" at bounding box center [153, 468] width 139 height 17
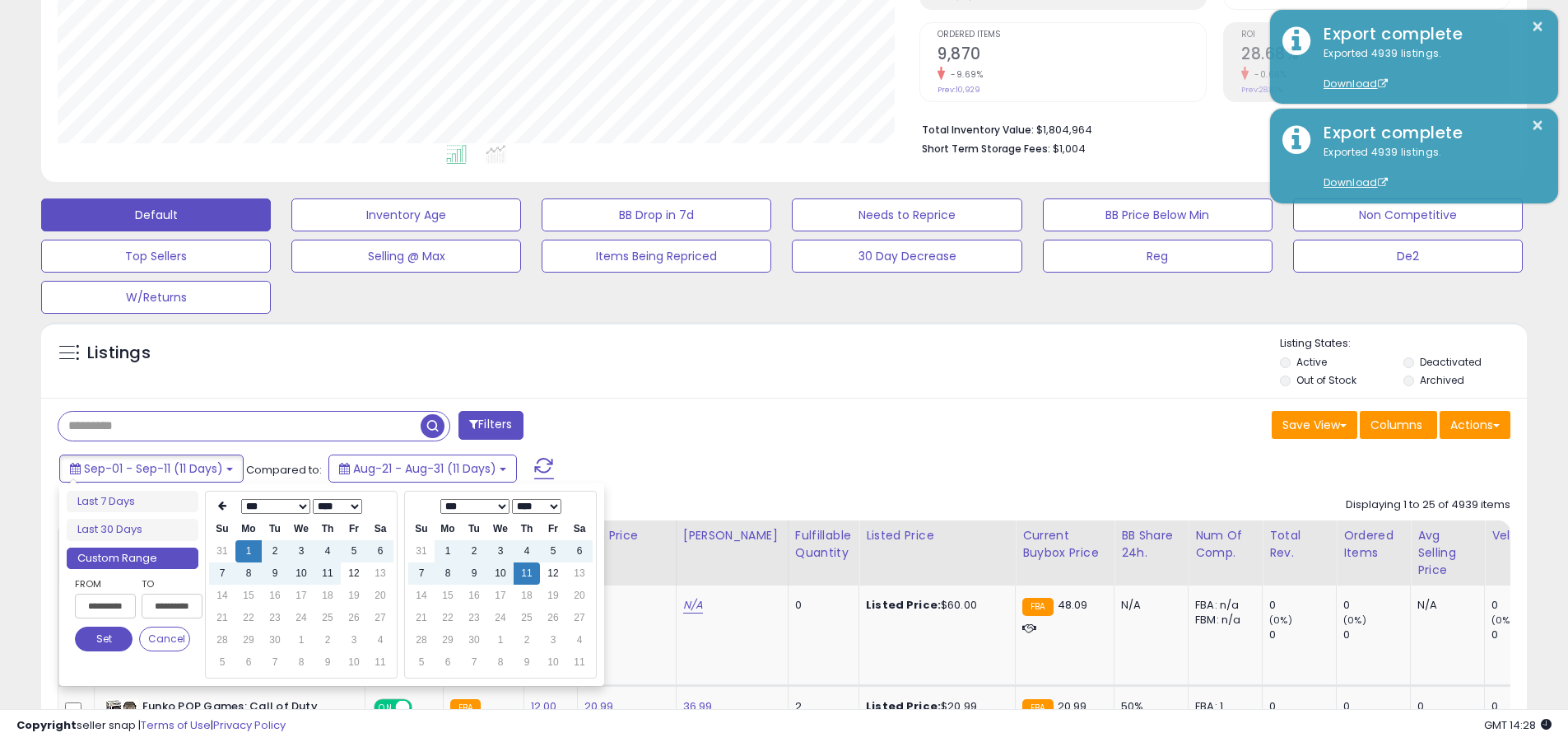
click at [105, 607] on input "**********" at bounding box center [105, 607] width 61 height 25
type input "**********"
click at [104, 639] on button "Set" at bounding box center [104, 639] width 58 height 25
click at [240, 426] on input "text" at bounding box center [239, 426] width 362 height 29
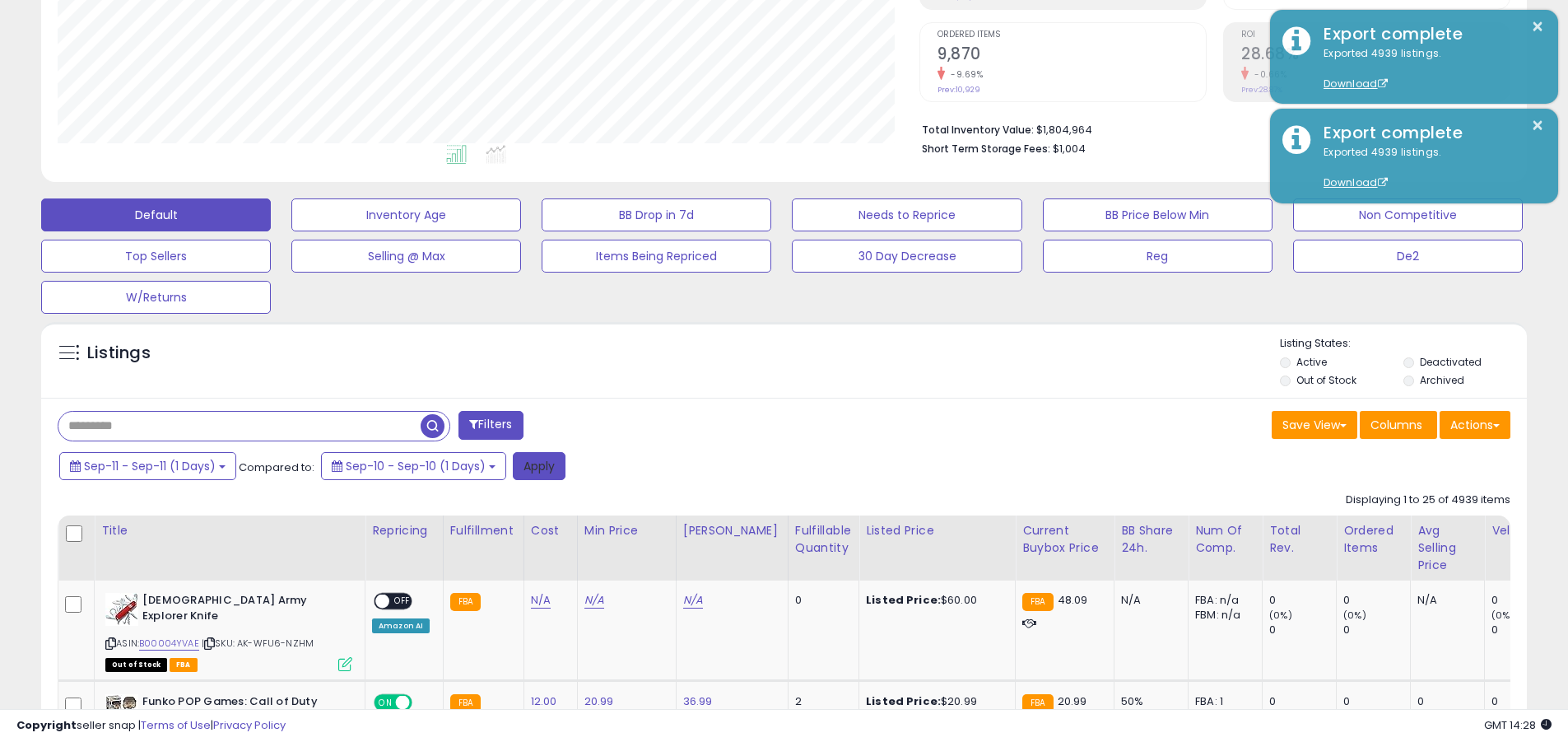
click at [538, 465] on button "Apply" at bounding box center [539, 467] width 53 height 28
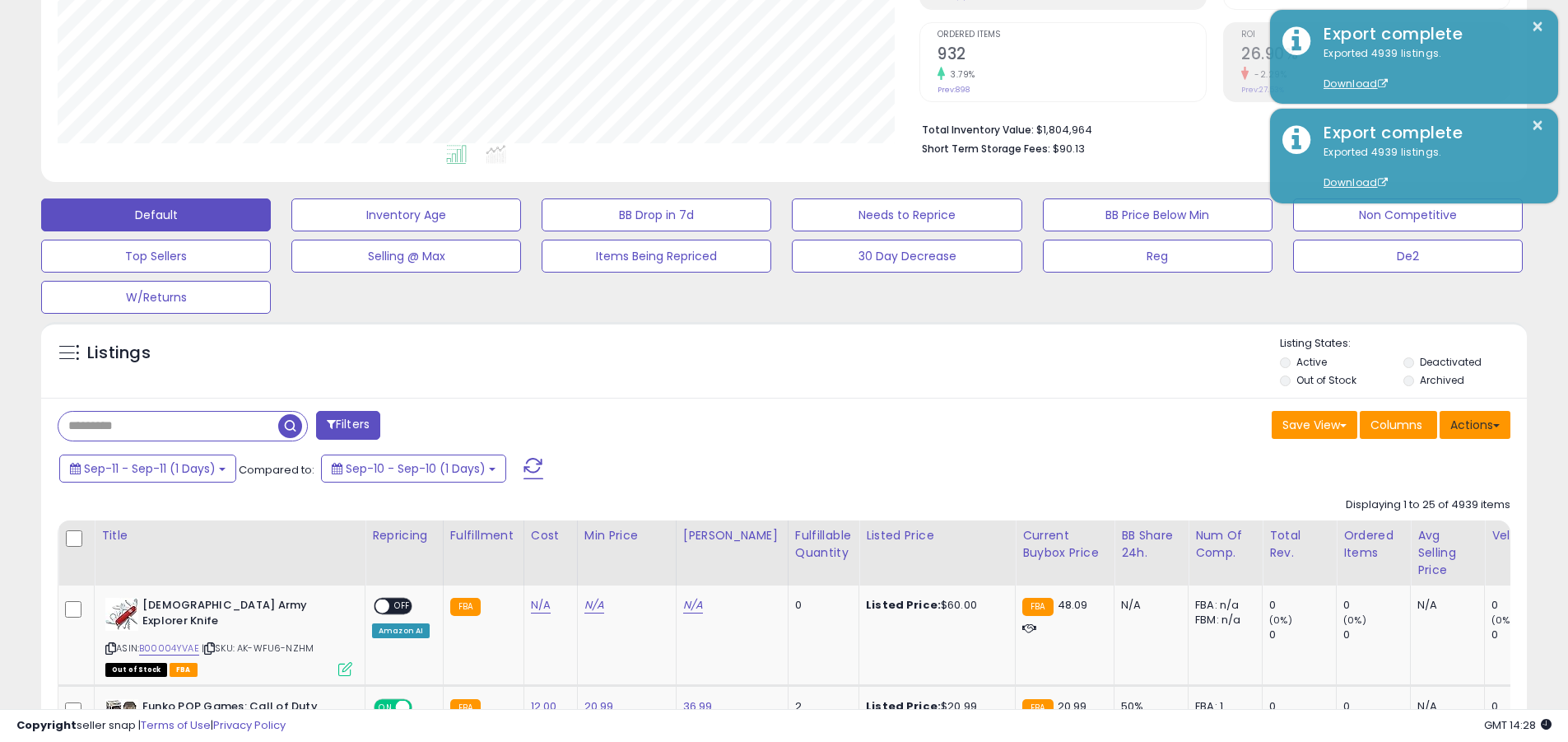
click at [764, 424] on button "Actions" at bounding box center [1475, 425] width 71 height 28
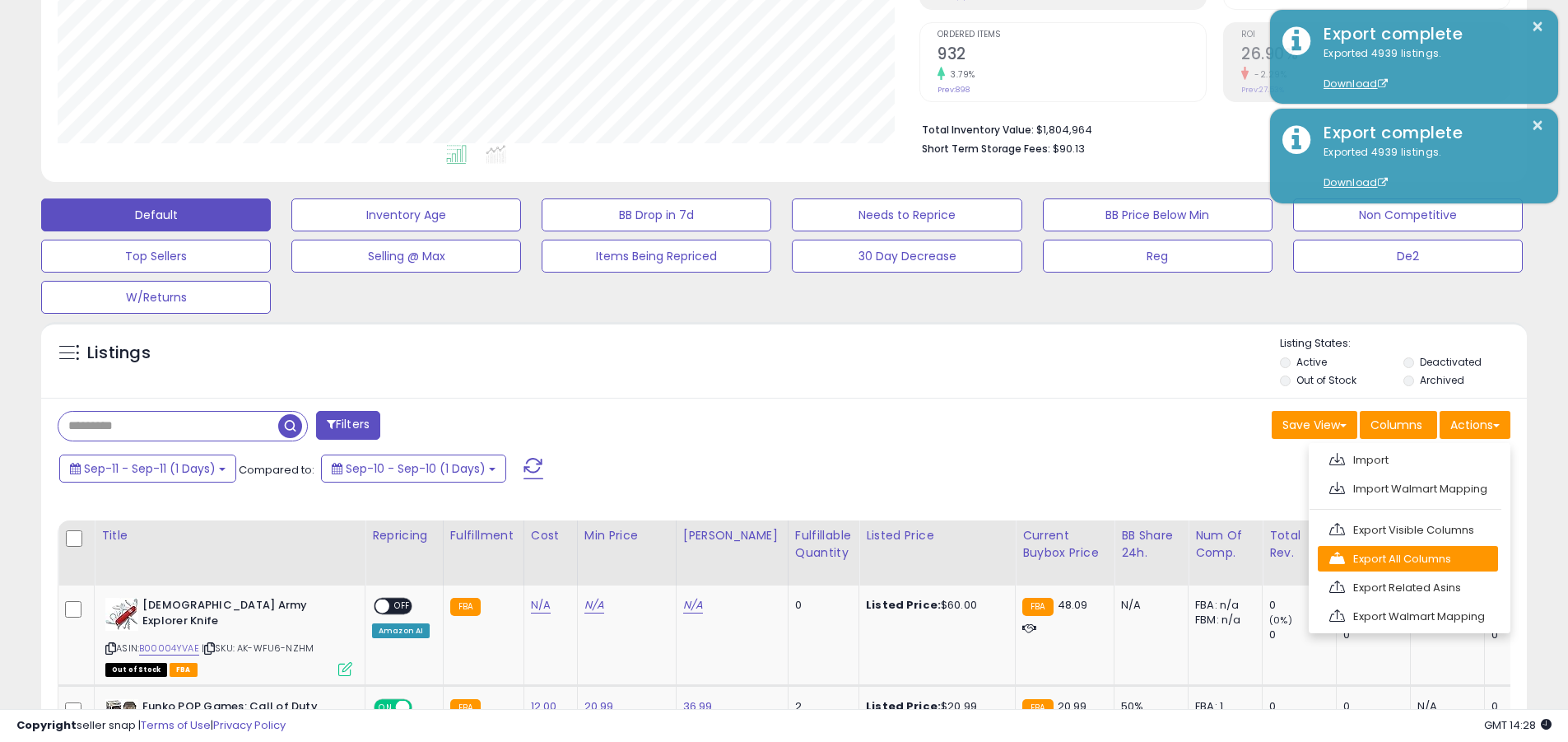
click at [764, 559] on link "Export All Columns" at bounding box center [1408, 559] width 181 height 26
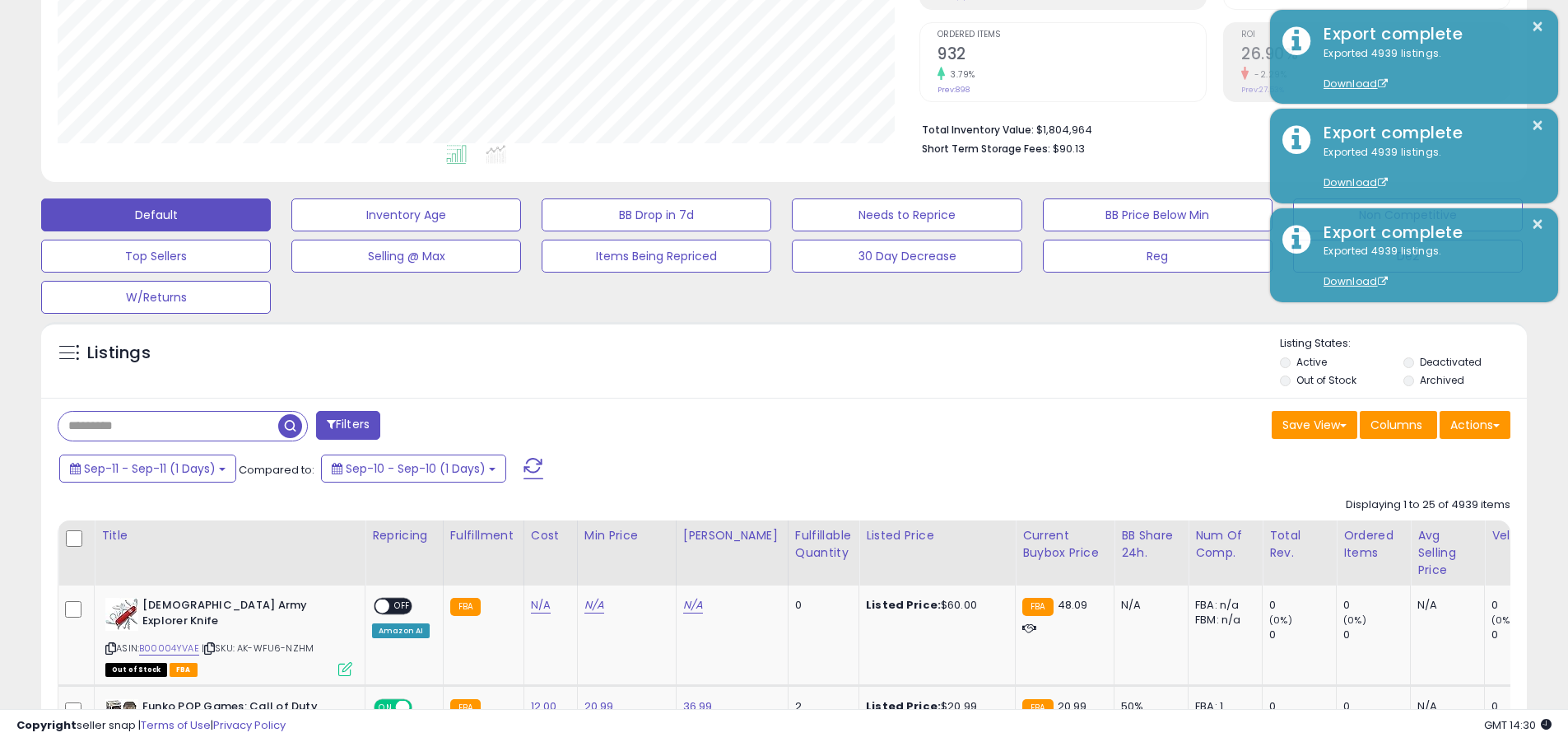
click at [764, 27] on button "×" at bounding box center [1537, 27] width 13 height 20
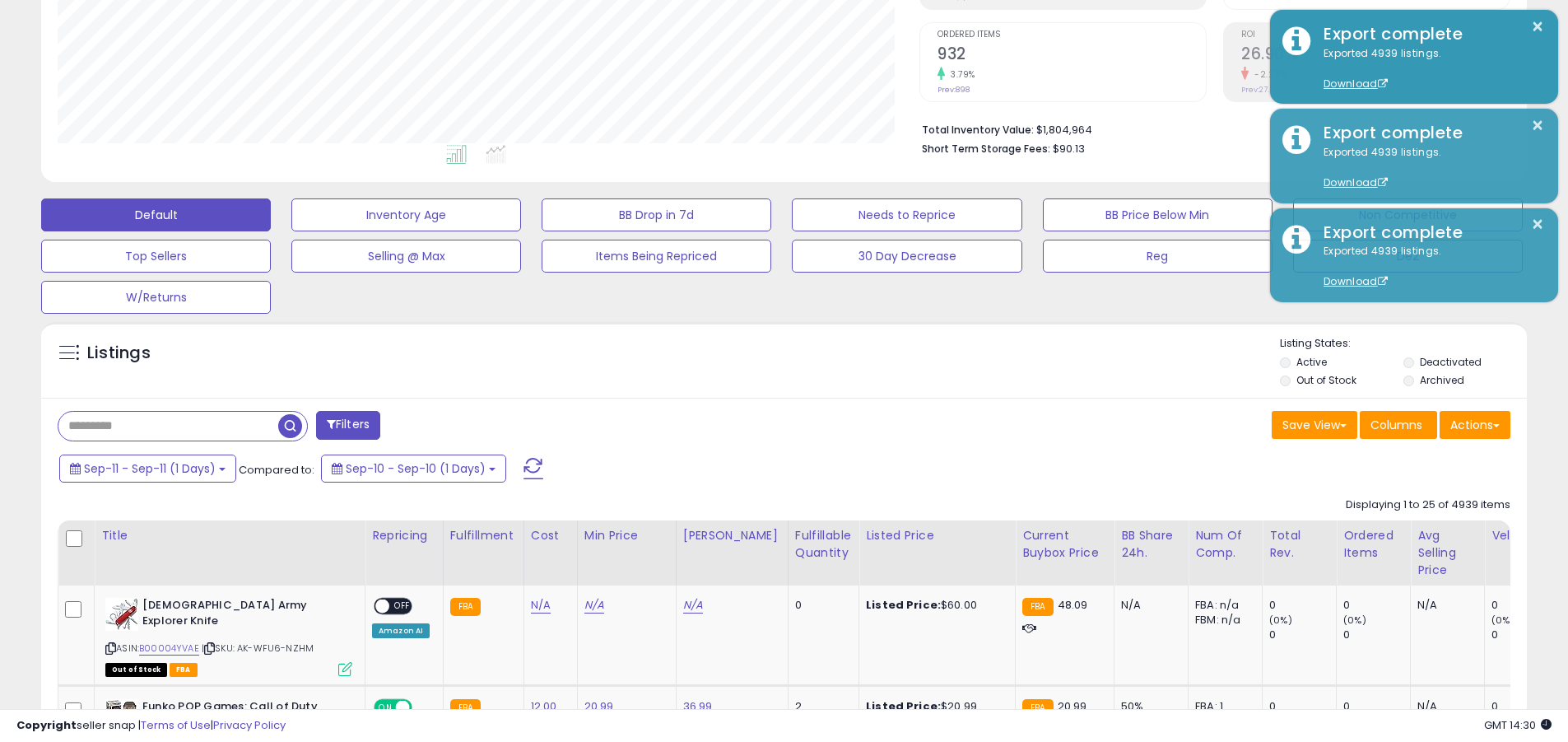
click at [168, 426] on input "text" at bounding box center [168, 426] width 219 height 29
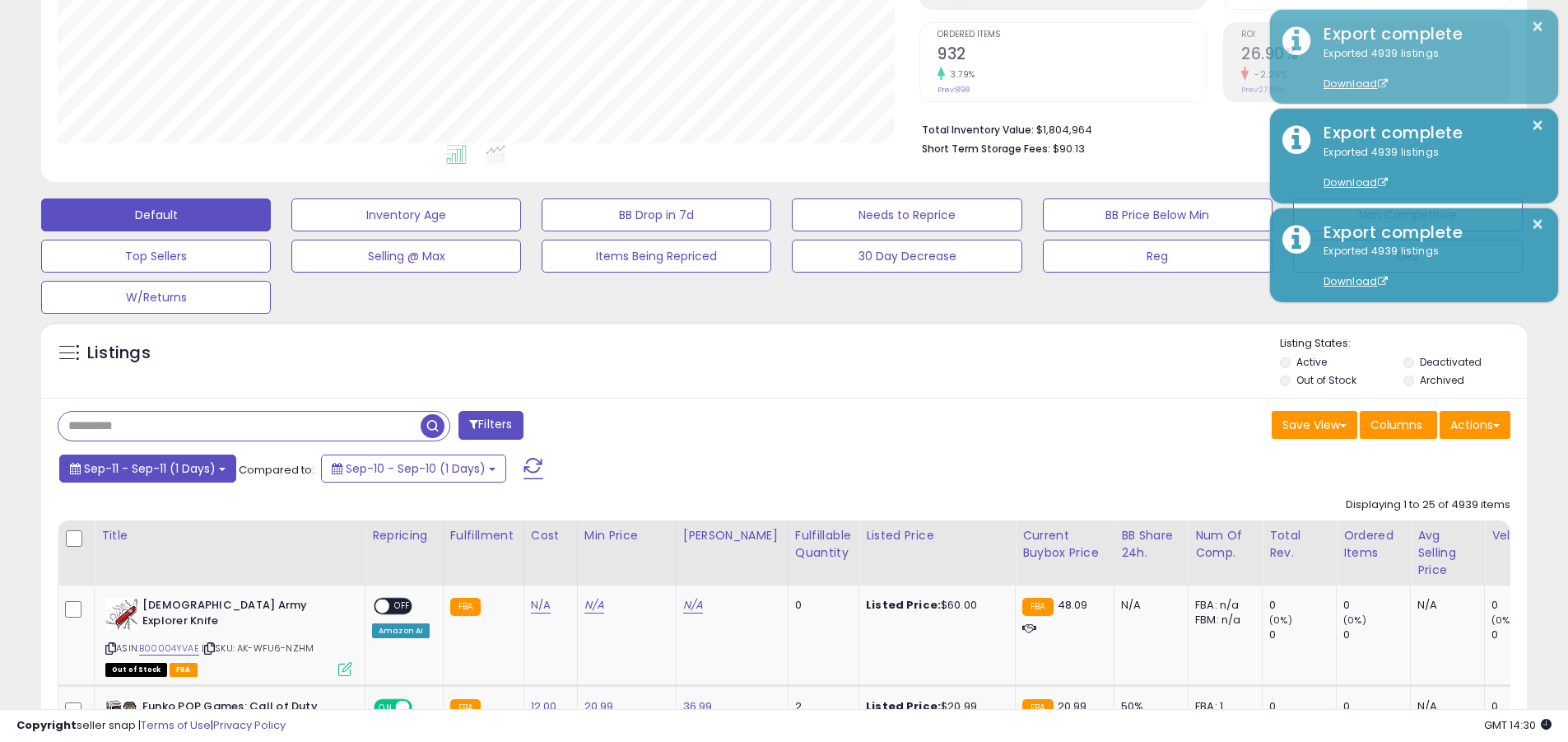
click at [149, 468] on span "Sep-11 - Sep-11 (1 Days)" at bounding box center [150, 468] width 132 height 17
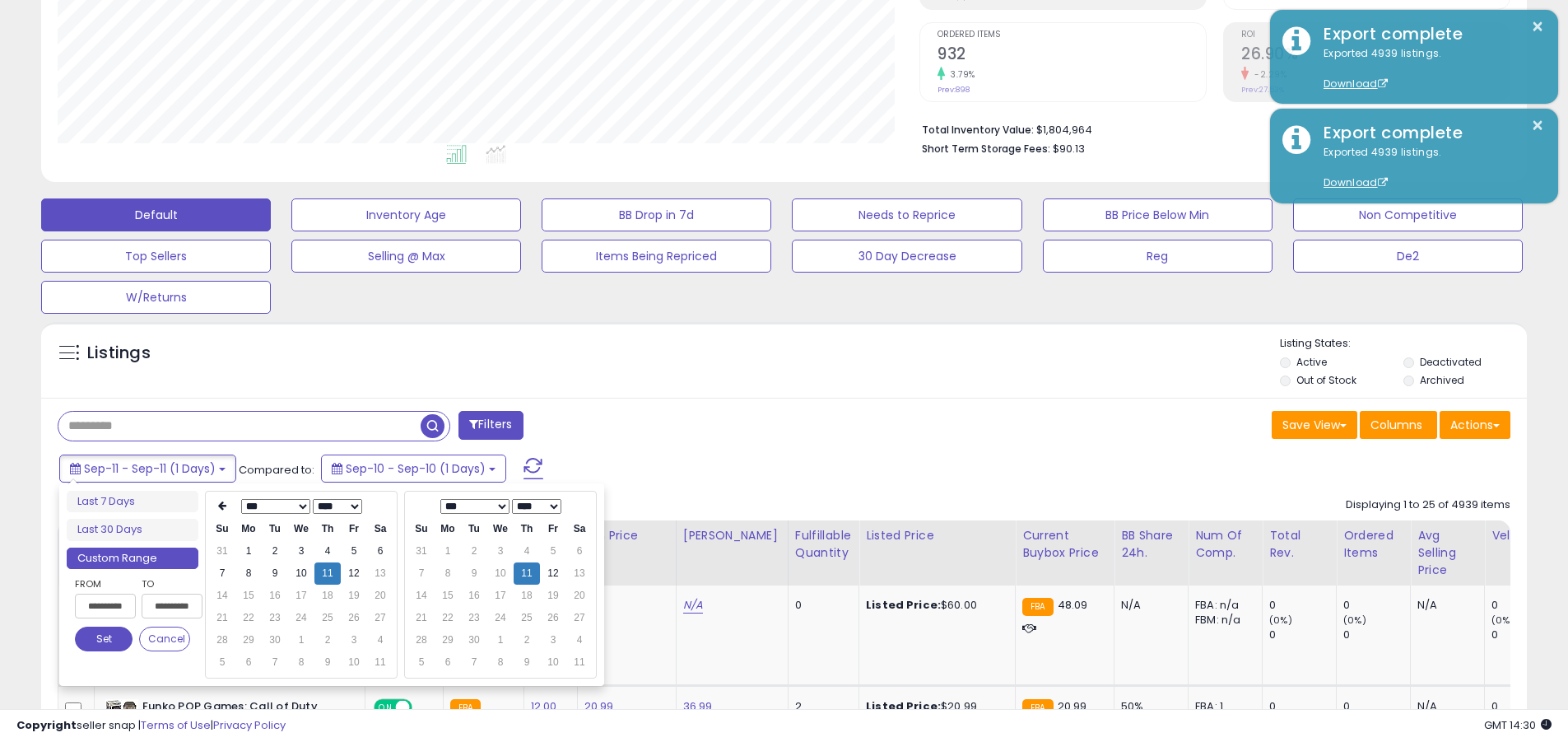
click at [105, 607] on input "**********" at bounding box center [105, 607] width 61 height 25
type input "**********"
click at [104, 639] on button "Set" at bounding box center [104, 639] width 58 height 25
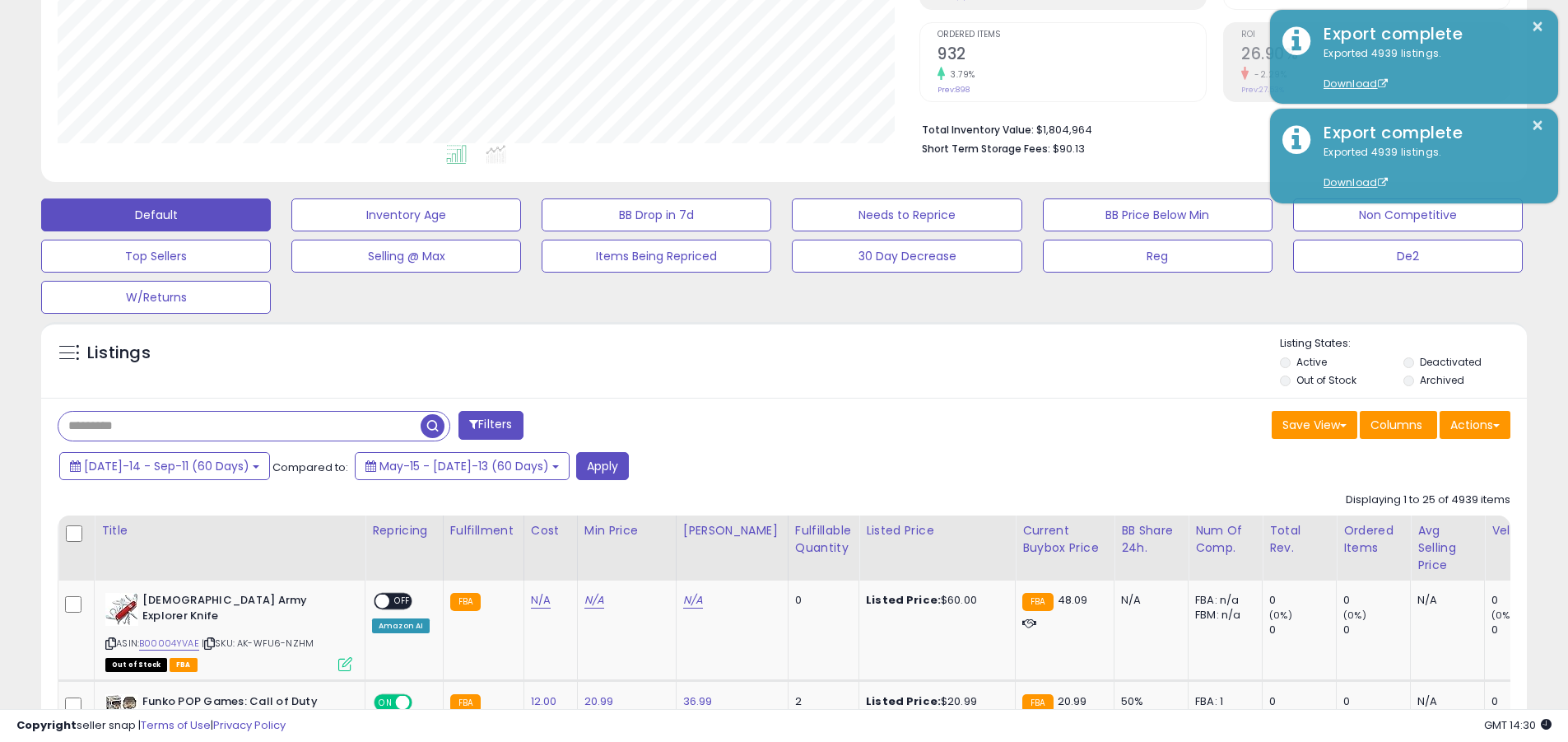
click at [240, 426] on input "text" at bounding box center [239, 426] width 362 height 29
click at [576, 465] on button "Apply" at bounding box center [603, 467] width 53 height 28
